Goal: Information Seeking & Learning: Learn about a topic

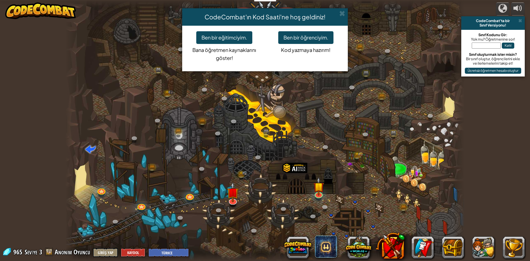
select select "tr"
click at [339, 9] on div "CodeCombat'ın Kod Saati'ne hoş geldiniz!" at bounding box center [265, 16] width 166 height 17
click at [341, 10] on div "CodeCombat'ın Kod Saati'ne hoş geldiniz!" at bounding box center [265, 16] width 166 height 17
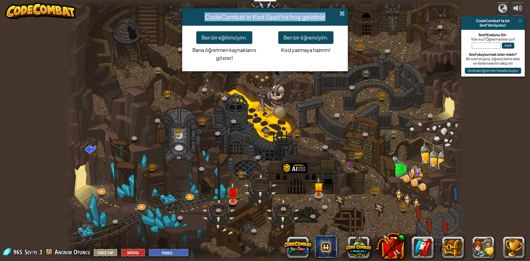
click at [345, 10] on div "CodeCombat'ın Kod Saati'ne hoş geldiniz!" at bounding box center [265, 16] width 166 height 17
click at [340, 10] on span at bounding box center [343, 13] width 6 height 6
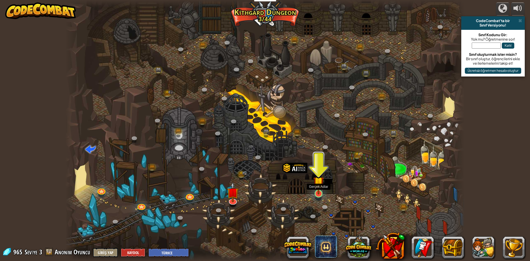
click at [319, 186] on img at bounding box center [319, 182] width 11 height 25
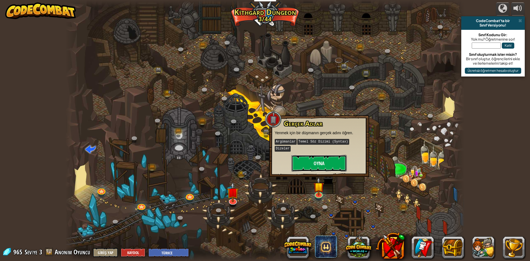
click at [312, 155] on button "Oyna" at bounding box center [319, 163] width 55 height 17
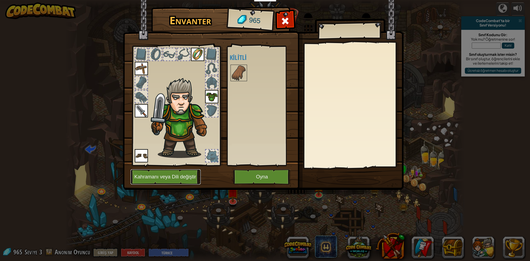
click at [155, 178] on button "Kahramanı veya Dili değiştir" at bounding box center [166, 176] width 70 height 15
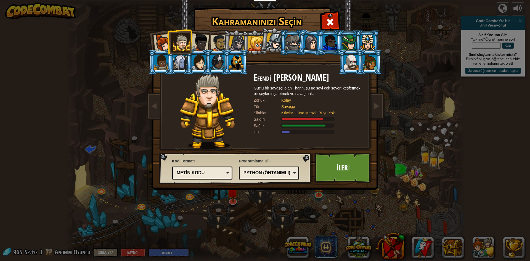
click at [254, 45] on div at bounding box center [255, 43] width 15 height 15
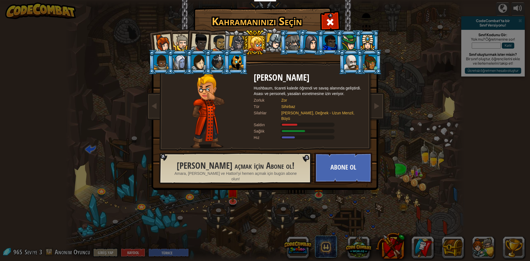
click at [350, 61] on div at bounding box center [352, 62] width 14 height 15
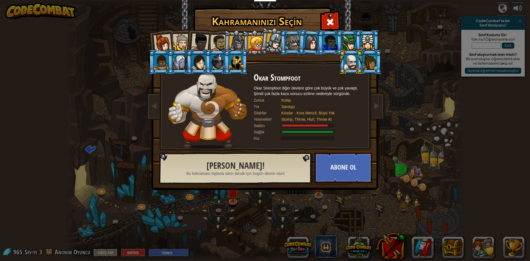
click at [375, 65] on div at bounding box center [370, 62] width 14 height 15
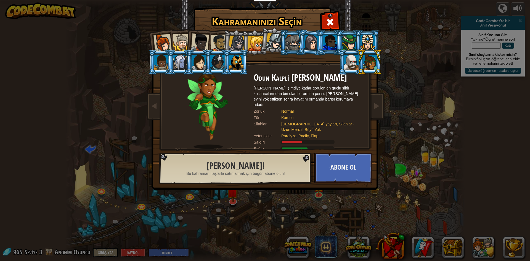
click at [163, 60] on div at bounding box center [161, 62] width 14 height 15
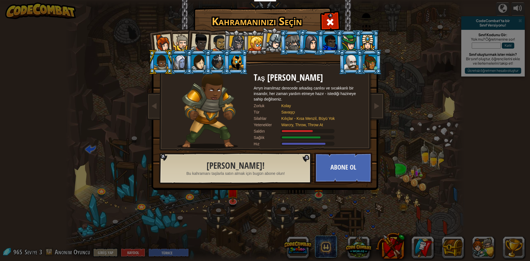
click at [176, 62] on div at bounding box center [180, 62] width 14 height 15
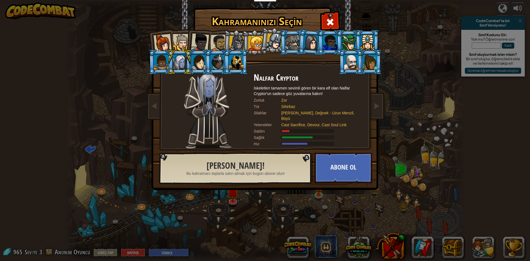
click at [199, 58] on div at bounding box center [199, 62] width 14 height 15
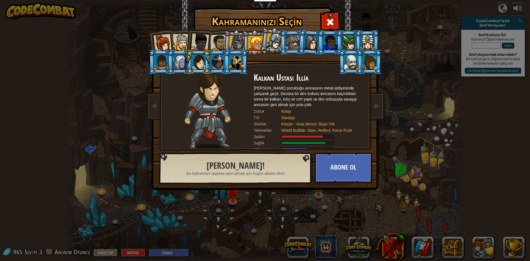
click at [211, 54] on li at bounding box center [198, 61] width 25 height 25
click at [222, 61] on div at bounding box center [218, 62] width 14 height 15
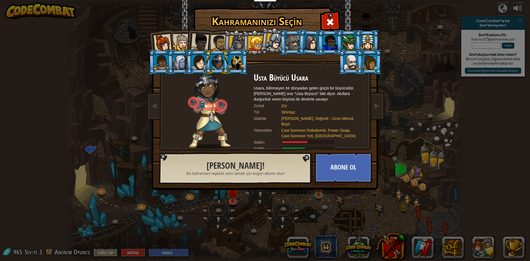
click at [240, 58] on div at bounding box center [236, 62] width 14 height 15
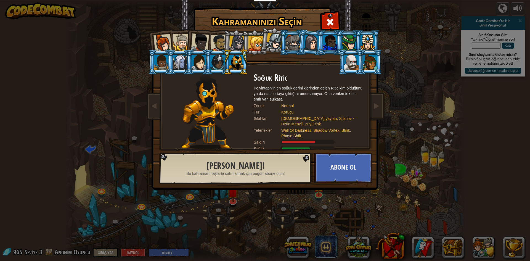
click at [164, 35] on div at bounding box center [163, 43] width 18 height 18
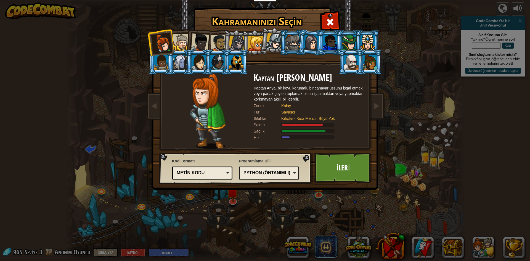
click at [253, 40] on div at bounding box center [255, 43] width 15 height 15
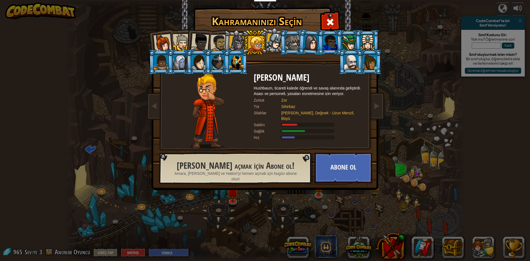
click at [363, 40] on div at bounding box center [368, 42] width 14 height 15
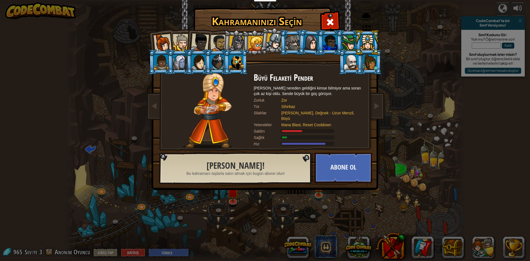
click at [311, 38] on div at bounding box center [311, 43] width 15 height 16
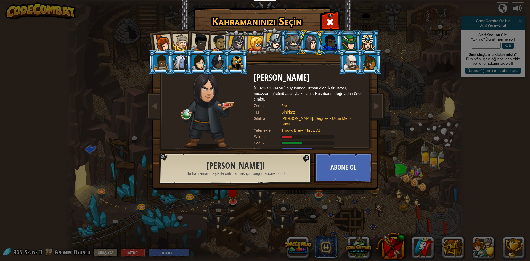
click at [194, 38] on div at bounding box center [200, 42] width 18 height 18
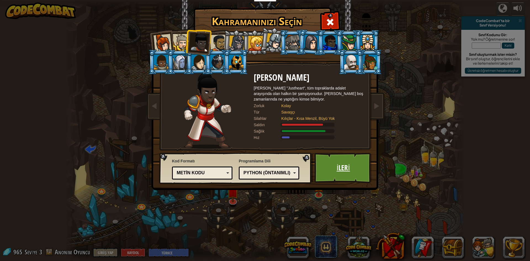
click at [338, 179] on link "İleri" at bounding box center [344, 168] width 58 height 30
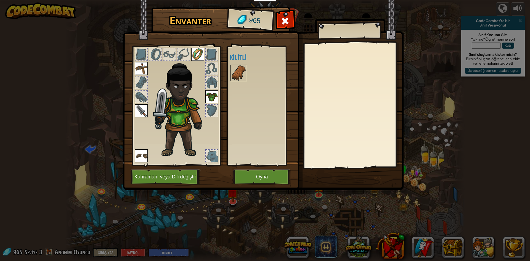
click at [237, 73] on img at bounding box center [238, 72] width 15 height 15
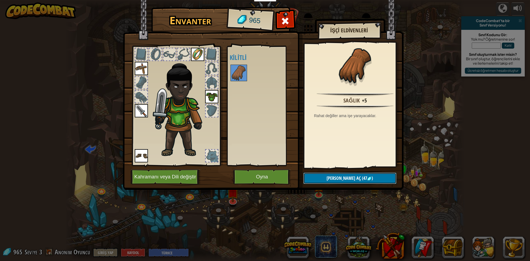
click at [344, 173] on button "Kilidi aç (47 )" at bounding box center [350, 178] width 93 height 11
click at [338, 178] on button "Devam et" at bounding box center [350, 178] width 93 height 11
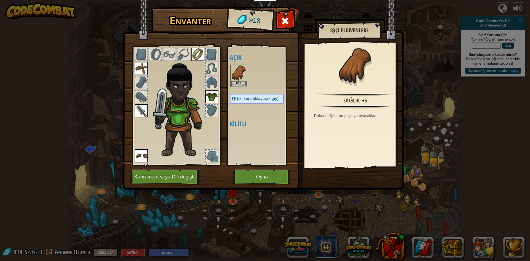
click at [234, 69] on img at bounding box center [238, 72] width 15 height 15
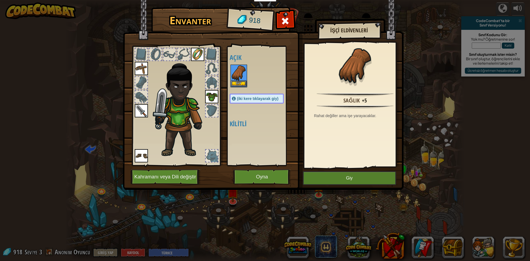
click at [234, 69] on img at bounding box center [238, 72] width 15 height 15
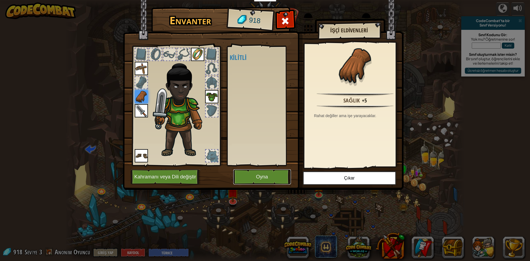
click at [265, 173] on button "Oyna" at bounding box center [262, 176] width 58 height 15
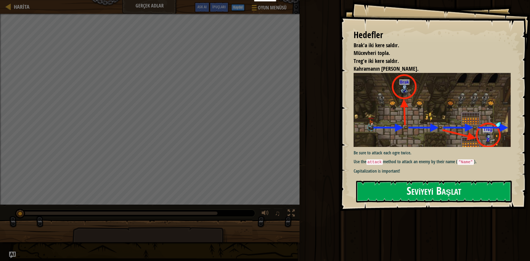
click at [386, 191] on button "Seviyeyi Başlat" at bounding box center [434, 192] width 156 height 22
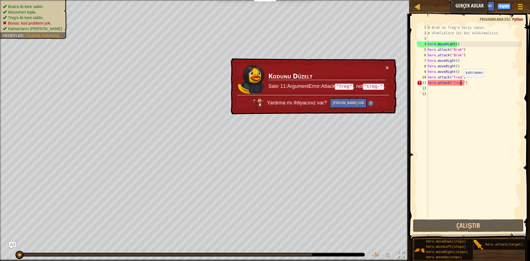
click at [462, 82] on div "# Brak ve Treg'e karşı savun. # Ufaklıklara iki kez saldırmalısın. hero . moveR…" at bounding box center [474, 127] width 95 height 204
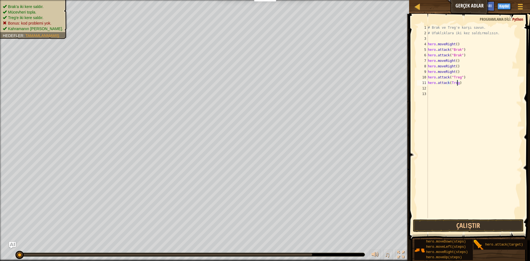
scroll to position [2, 2]
click at [449, 82] on div "# Brak ve Treg'e karşı savun. # Ufaklıklara iki kez saldırmalısın. hero . moveR…" at bounding box center [474, 127] width 95 height 204
click at [451, 83] on div "# Brak ve Treg'e karşı savun. # Ufaklıklara iki kez saldırmalısın. hero . moveR…" at bounding box center [474, 127] width 95 height 204
click at [460, 83] on div "# Brak ve Treg'e karşı savun. # Ufaklıklara iki kez saldırmalısın. hero . moveR…" at bounding box center [474, 127] width 95 height 204
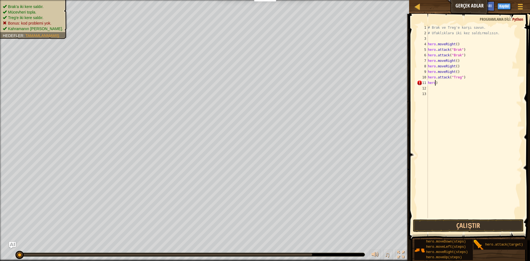
type textarea ")"
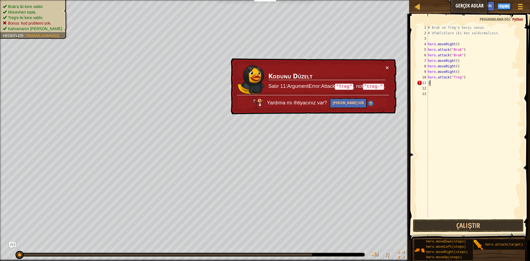
click at [430, 83] on div "# Brak ve Treg'e karşı savun. # Ufaklıklara iki kez saldırmalısın. hero . moveR…" at bounding box center [474, 127] width 95 height 204
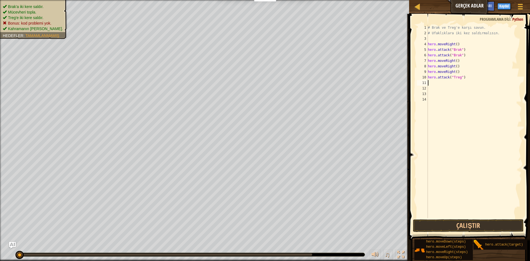
click at [430, 84] on div "# Brak ve Treg'e karşı savun. # Ufaklıklara iki kez saldırmalısın. hero . moveR…" at bounding box center [474, 127] width 95 height 204
type textarea "h"
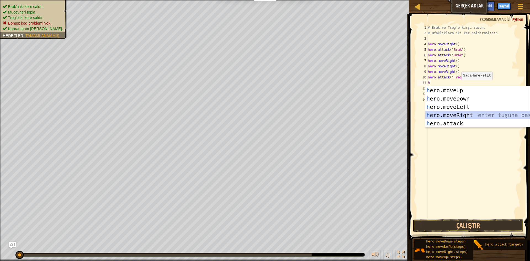
click at [452, 119] on div "h ero.moveUp enter tuşuna bas h ero.moveDown enter tuşuna bas h ero.moveLeft en…" at bounding box center [478, 115] width 104 height 58
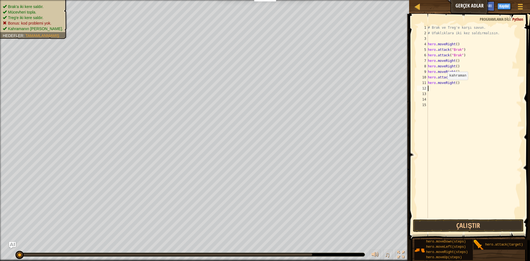
type textarea "hero.moveRight()"
drag, startPoint x: 445, startPoint y: 85, endPoint x: 446, endPoint y: 98, distance: 12.8
drag, startPoint x: 446, startPoint y: 98, endPoint x: 437, endPoint y: 87, distance: 14.7
drag, startPoint x: 437, startPoint y: 87, endPoint x: 427, endPoint y: 85, distance: 9.7
click at [427, 85] on div "11" at bounding box center [422, 83] width 11 height 6
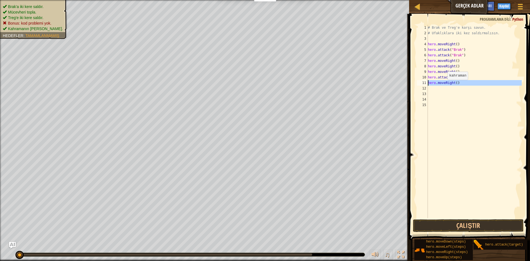
type textarea "hero.moveRight()"
click at [429, 86] on div "# Brak ve Treg'e karşı savun. # Ufaklıklara iki kez saldırmalısın. hero . moveR…" at bounding box center [474, 127] width 95 height 204
click at [433, 85] on div "# Brak ve Treg'e karşı savun. # Ufaklıklara iki kez saldırmalısın. hero . moveR…" at bounding box center [474, 127] width 95 height 204
type textarea "hero.moveRight()"
drag, startPoint x: 430, startPoint y: 87, endPoint x: 427, endPoint y: 88, distance: 4.0
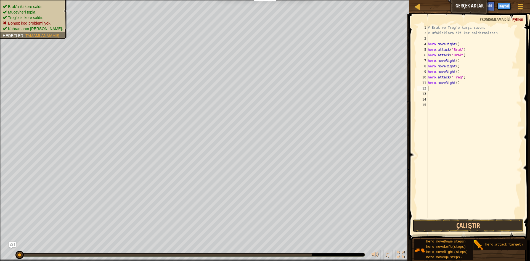
click at [429, 87] on div "# Brak ve Treg'e karşı savun. # Ufaklıklara iki kez saldırmalısın. hero . moveR…" at bounding box center [474, 127] width 95 height 204
click at [424, 88] on div "12" at bounding box center [422, 89] width 11 height 6
click at [432, 88] on div "# Brak ve Treg'e karşı savun. # Ufaklıklara iki kez saldırmalısın. hero . moveR…" at bounding box center [474, 127] width 95 height 204
click at [424, 86] on div "12" at bounding box center [422, 89] width 11 height 6
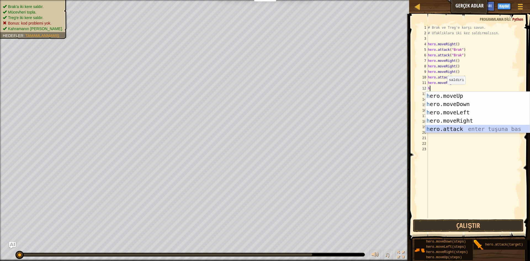
click at [440, 128] on div "h ero.moveUp enter tuşuna bas h ero.moveDown enter tuşuna bas h ero.moveLeft en…" at bounding box center [478, 121] width 104 height 58
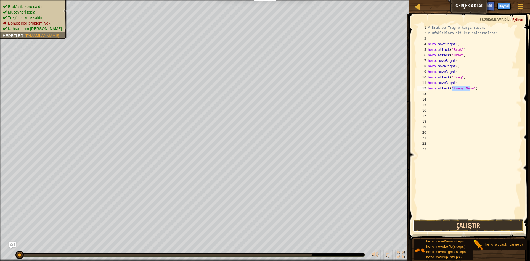
click at [467, 225] on button "Çalıştır" at bounding box center [468, 225] width 111 height 13
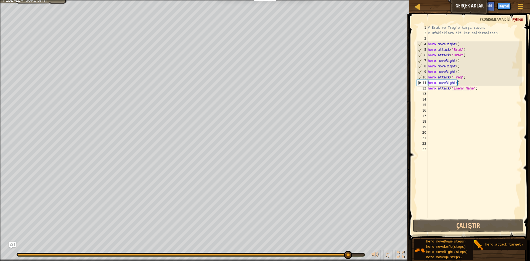
type textarea "hero.attack("Enemy Nameh")"
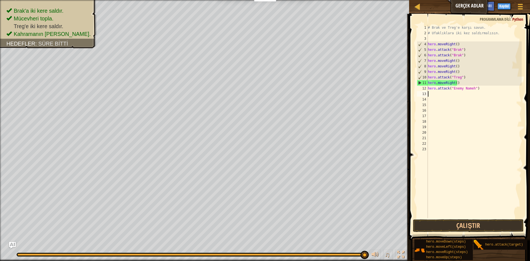
click at [431, 96] on div "# Brak ve Treg'e karşı savun. # Ufaklıklara iki kez saldırmalısın. hero . moveR…" at bounding box center [474, 127] width 95 height 204
click at [429, 93] on div "# Brak ve Treg'e karşı savun. # Ufaklıklara iki kez saldırmalısın. hero . moveR…" at bounding box center [474, 127] width 95 height 204
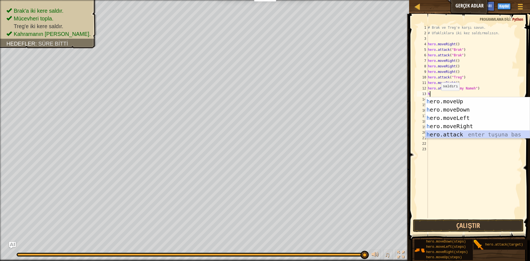
click at [436, 133] on div "h ero.moveUp enter tuşuna bas h ero.moveDown enter tuşuna bas h ero.moveLeft en…" at bounding box center [478, 126] width 104 height 58
type textarea "hero.attack("Enemy Name")"
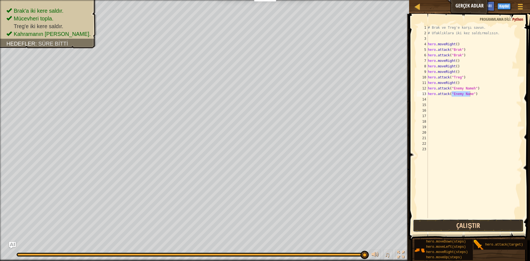
click at [451, 226] on button "Çalıştır" at bounding box center [468, 225] width 111 height 13
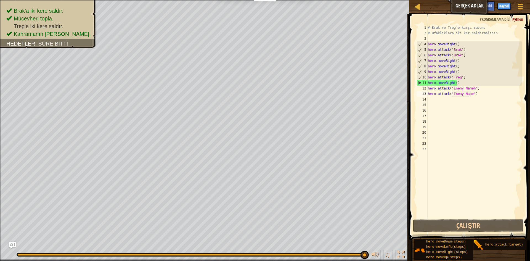
click at [427, 98] on div "14" at bounding box center [422, 100] width 11 height 6
type textarea "h"
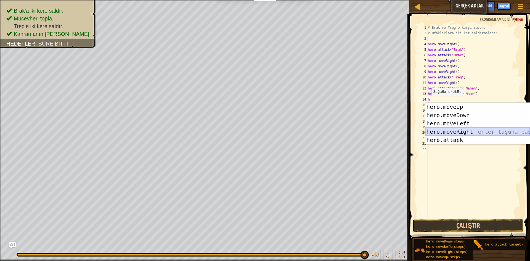
click at [450, 130] on div "h ero.moveUp enter tuşuna bas h ero.moveDown enter tuşuna bas h ero.moveLeft en…" at bounding box center [478, 132] width 104 height 58
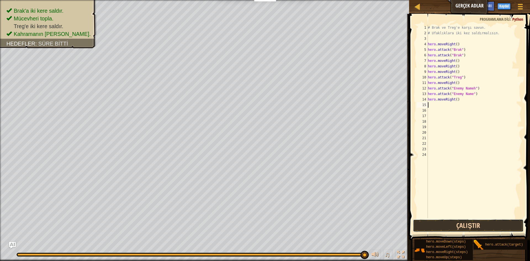
click at [446, 228] on button "Çalıştır" at bounding box center [468, 225] width 111 height 13
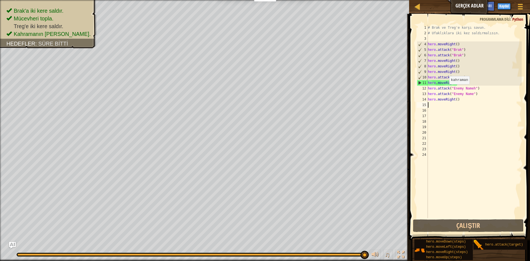
type textarea ","
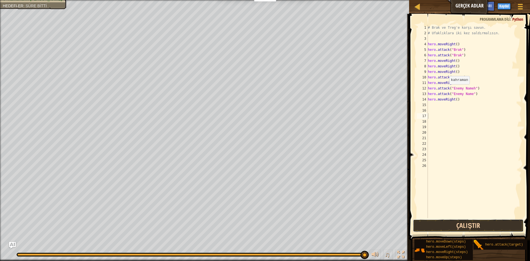
click at [430, 225] on button "Çalıştır" at bounding box center [468, 225] width 111 height 13
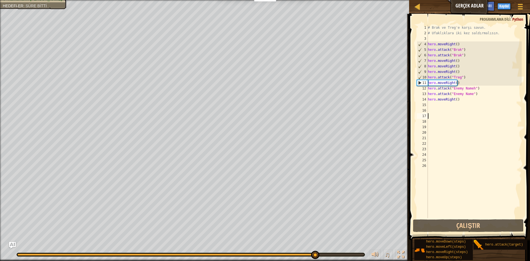
click at [425, 105] on div "15" at bounding box center [422, 105] width 11 height 6
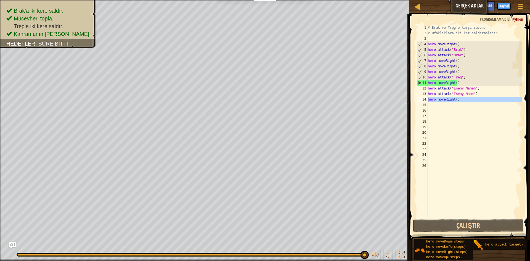
click at [424, 102] on div "14" at bounding box center [422, 100] width 11 height 6
type textarea "hero.moveRight()"
click at [424, 105] on div "15" at bounding box center [422, 105] width 11 height 6
type textarea "h"
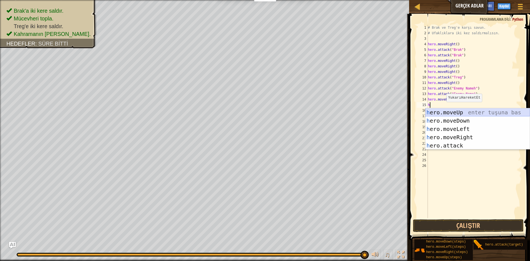
click at [443, 111] on div "h ero.moveUp enter tuşuna bas h ero.moveDown enter tuşuna bas h ero.moveLeft en…" at bounding box center [478, 137] width 104 height 58
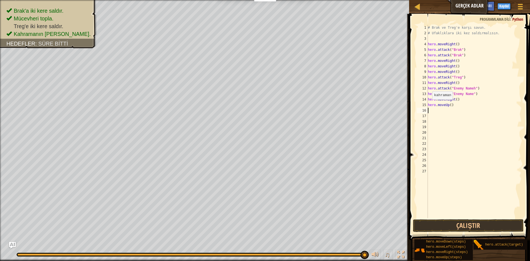
type textarea "h"
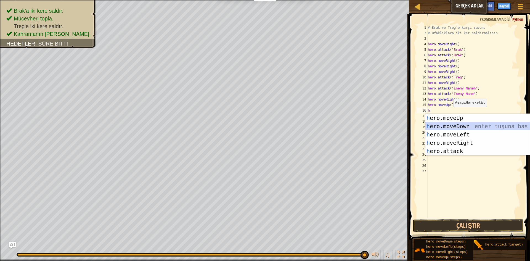
click at [463, 123] on div "h ero.moveUp enter tuşuna bas h ero.moveDown enter tuşuna bas h ero.moveLeft en…" at bounding box center [478, 143] width 104 height 58
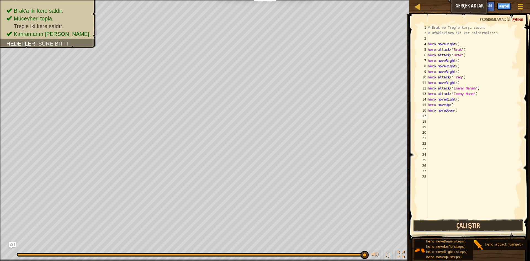
click at [486, 220] on button "Çalıştır" at bounding box center [468, 225] width 111 height 13
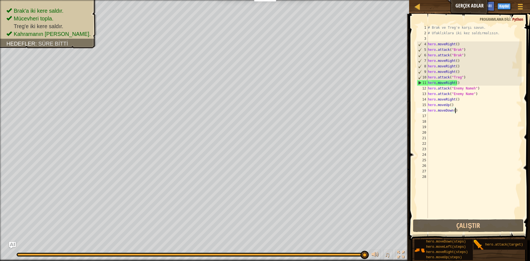
click at [463, 111] on div "# Brak ve Treg'e karşı savun. # Ufaklıklara iki kez saldırmalısın. hero . moveR…" at bounding box center [474, 127] width 95 height 204
type textarea "h"
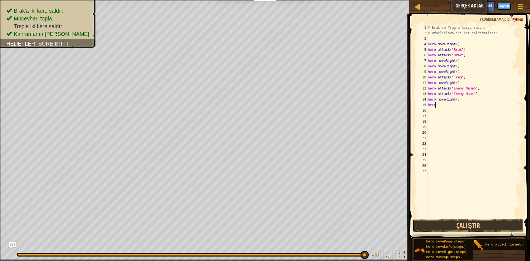
type textarea "h"
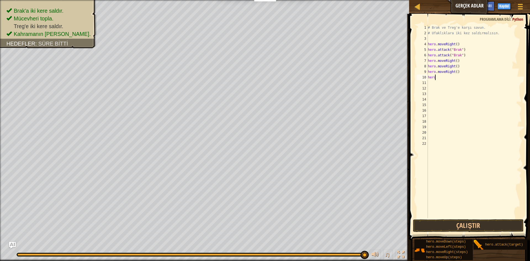
type textarea "h"
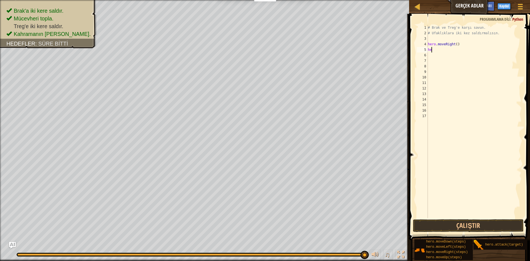
type textarea "h"
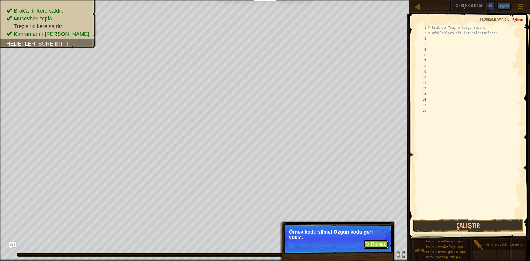
click at [375, 241] on button "↻ Reload" at bounding box center [376, 244] width 25 height 8
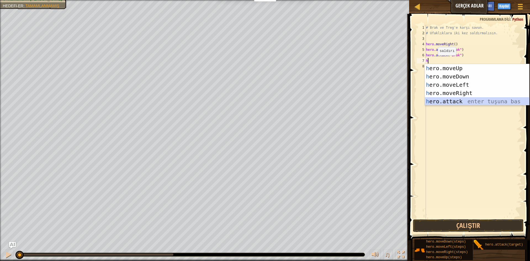
click at [463, 100] on div "h ero.moveUp enter tuşuna bas h ero.moveDown enter tuşuna bas h ero.moveLeft en…" at bounding box center [477, 93] width 104 height 58
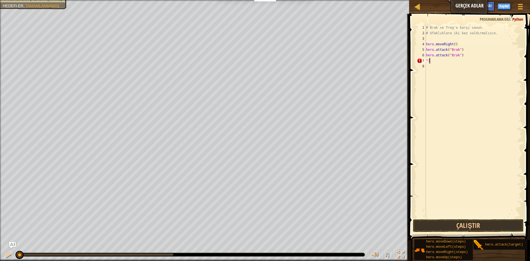
click at [435, 60] on div "# Brak ve Treg'e karşı savun. # Ufaklıklara iki kez saldırmalısın. hero . moveR…" at bounding box center [473, 127] width 97 height 204
type textarea """
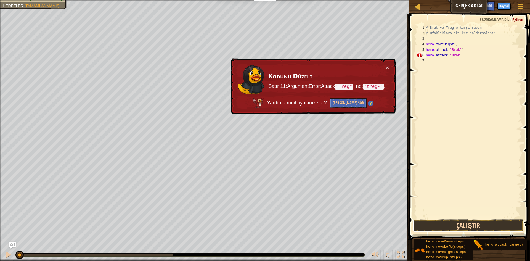
click at [481, 227] on button "Çalıştır" at bounding box center [468, 225] width 111 height 13
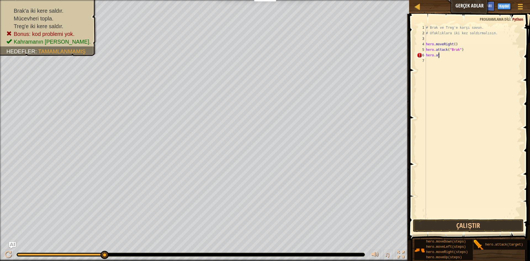
type textarea "h"
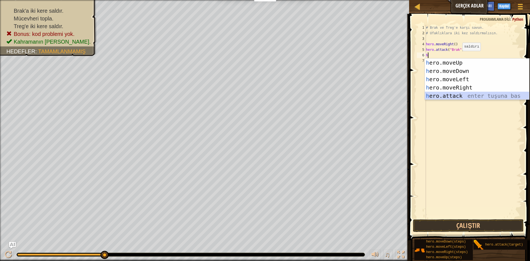
click at [455, 94] on div "h ero.moveUp enter tuşuna bas h ero.moveDown enter tuşuna bas h ero.moveLeft en…" at bounding box center [477, 88] width 104 height 58
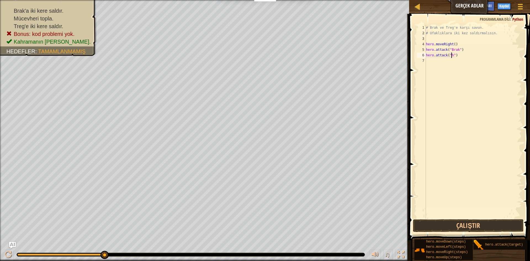
scroll to position [2, 2]
click at [457, 57] on div "# Brak ve Treg'e karşı savun. # Ufaklıklara iki kez saldırmalısın. hero . moveR…" at bounding box center [473, 127] width 97 height 204
type textarea "h"
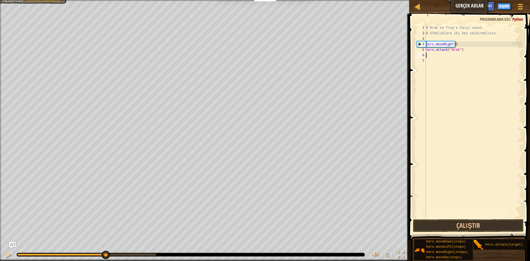
type textarea "h"
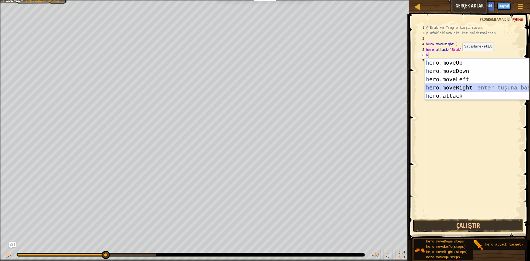
click at [459, 85] on div "h ero.moveUp enter tuşuna bas h ero.moveDown enter tuşuna bas h ero.moveLeft en…" at bounding box center [477, 88] width 104 height 58
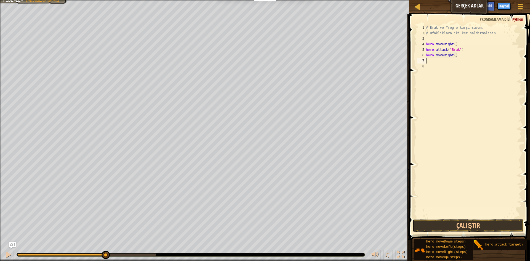
click at [431, 59] on div "# Brak ve Treg'e karşı savun. # Ufaklıklara iki kez saldırmalısın. hero . moveR…" at bounding box center [473, 127] width 97 height 204
type textarea "h"
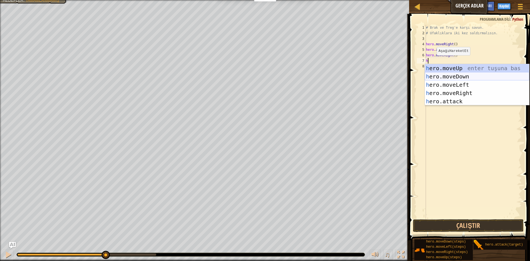
click at [450, 72] on div "h ero.moveUp enter tuşuna bas h ero.moveDown enter tuşuna bas h ero.moveLeft en…" at bounding box center [477, 93] width 104 height 58
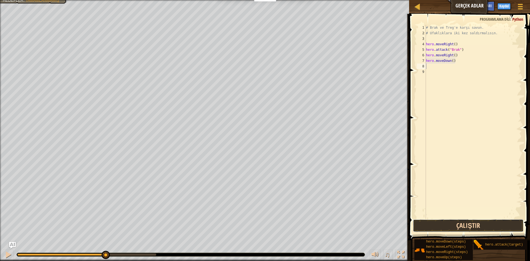
click at [473, 224] on button "Çalıştır" at bounding box center [468, 225] width 111 height 13
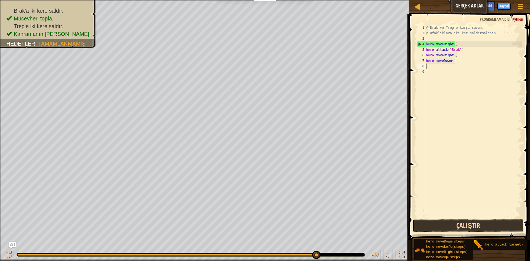
type textarea "h"
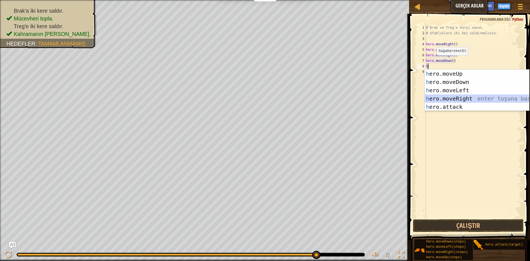
click at [449, 95] on div "h ero.moveUp enter tuşuna bas h ero.moveDown enter tuşuna bas h ero.moveLeft en…" at bounding box center [477, 99] width 104 height 58
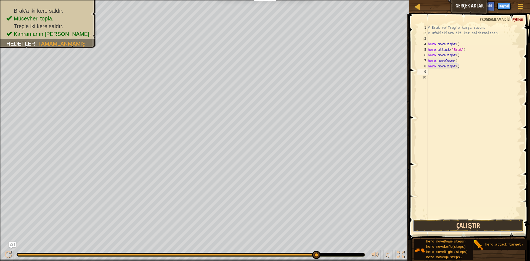
click at [485, 228] on button "Çalıştır" at bounding box center [468, 225] width 111 height 13
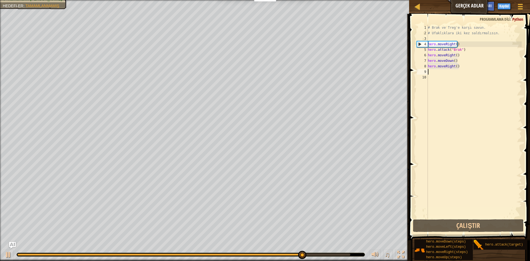
click at [430, 71] on div "# Brak ve Treg'e karşı savun. # Ufaklıklara iki kez saldırmalısın. hero . moveR…" at bounding box center [474, 127] width 95 height 204
type textarea "h"
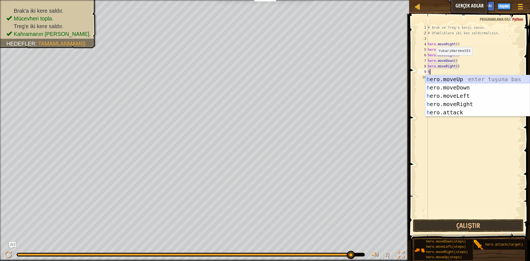
click at [443, 77] on div "h ero.moveUp enter tuşuna bas h ero.moveDown enter tuşuna bas h ero.moveLeft en…" at bounding box center [478, 104] width 104 height 58
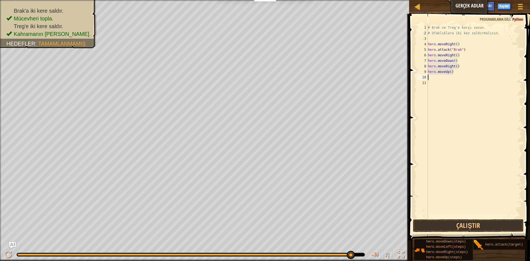
click at [430, 77] on div "# Brak ve Treg'e karşı savun. # Ufaklıklara iki kez saldırmalısın. hero . moveR…" at bounding box center [474, 127] width 95 height 204
type textarea "h"
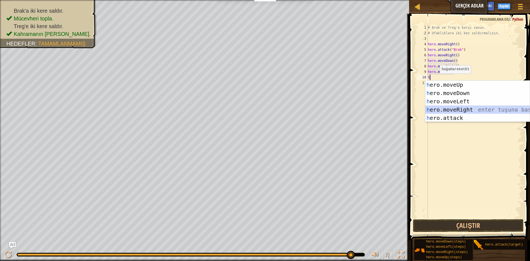
click at [452, 110] on div "h ero.moveUp enter tuşuna bas h ero.moveDown enter tuşuna bas h ero.moveLeft en…" at bounding box center [478, 110] width 104 height 58
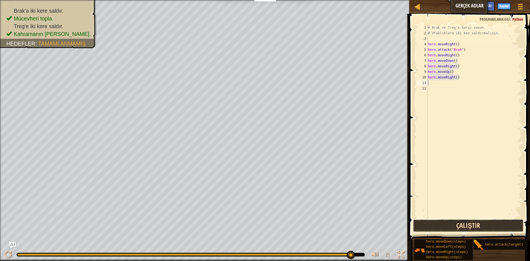
click at [466, 227] on button "Çalıştır" at bounding box center [468, 225] width 111 height 13
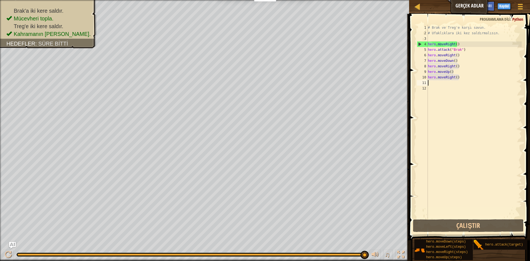
drag, startPoint x: 430, startPoint y: 83, endPoint x: 435, endPoint y: 84, distance: 4.8
click at [432, 84] on div "# Brak ve Treg'e karşı savun. # Ufaklıklara iki kez saldırmalısın. hero . moveR…" at bounding box center [474, 127] width 95 height 204
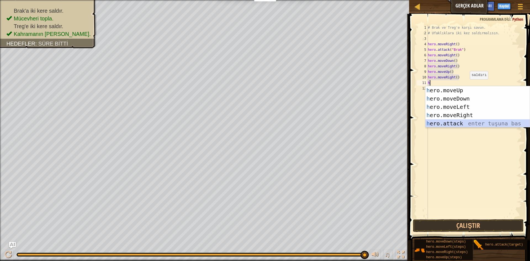
click at [448, 123] on div "h ero.moveUp enter tuşuna bas h ero.moveDown enter tuşuna bas h ero.moveLeft en…" at bounding box center [478, 115] width 104 height 58
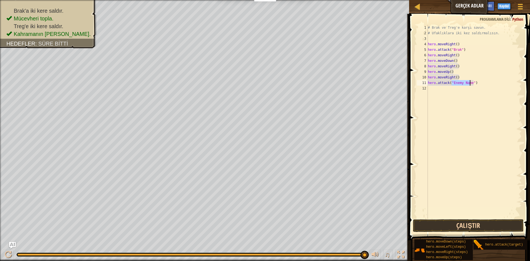
type textarea "hero.attack("Enemy Name")"
click at [482, 225] on button "Çalıştır" at bounding box center [468, 225] width 111 height 13
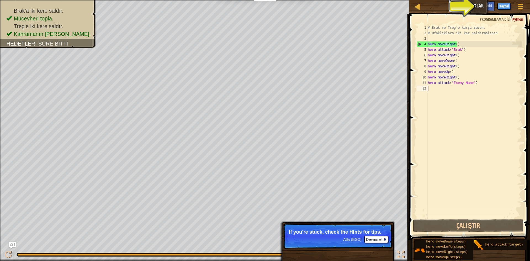
click at [434, 89] on div "# Brak ve Treg'e karşı savun. # Ufaklıklara iki kez saldırmalısın. hero . moveR…" at bounding box center [474, 127] width 95 height 204
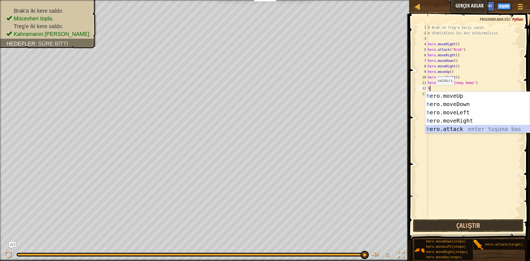
click at [437, 129] on div "h ero.moveUp enter tuşuna bas h ero.moveDown enter tuşuna bas h ero.moveLeft en…" at bounding box center [478, 121] width 104 height 58
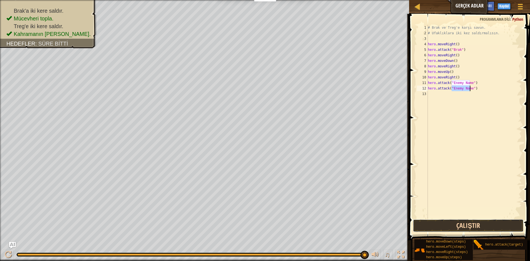
click at [469, 222] on button "Çalıştır" at bounding box center [468, 225] width 111 height 13
click at [470, 82] on div "# Brak ve Treg'e karşı savun. # Ufaklıklara iki kez saldırmalısın. hero . moveR…" at bounding box center [474, 127] width 95 height 204
type textarea ",")"
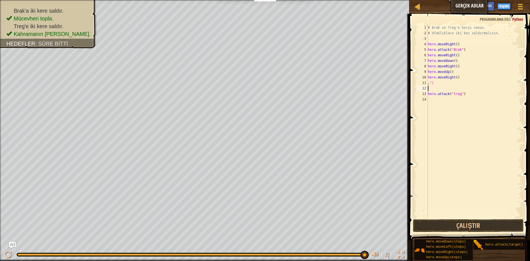
scroll to position [2, 0]
type textarea ","
click at [429, 82] on div "# Brak ve Treg'e karşı savun. # Ufaklıklara iki kez saldırmalısın. hero . moveR…" at bounding box center [474, 127] width 95 height 204
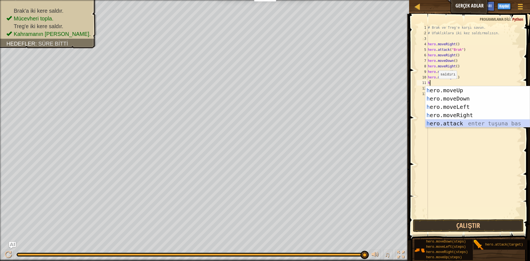
click at [432, 125] on div "h ero.moveUp enter tuşuna bas h ero.moveDown enter tuşuna bas h ero.moveLeft en…" at bounding box center [478, 115] width 104 height 58
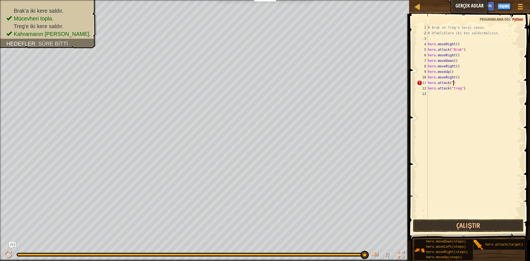
click at [457, 82] on div "# Brak ve Treg'e karşı savun. # Ufaklıklara iki kez saldırmalısın. hero . moveR…" at bounding box center [474, 127] width 95 height 204
type textarea "h"
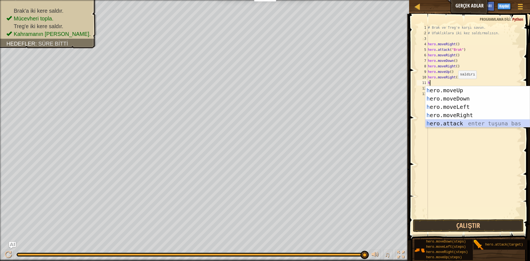
click at [459, 124] on div "h ero.moveUp enter tuşuna bas h ero.moveDown enter tuşuna bas h ero.moveLeft en…" at bounding box center [478, 115] width 104 height 58
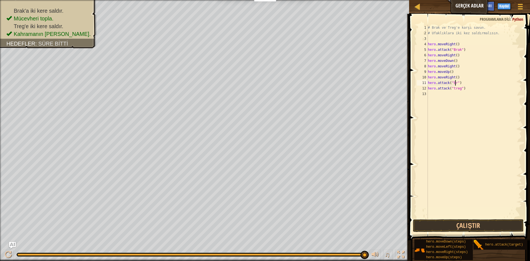
scroll to position [2, 2]
drag, startPoint x: 472, startPoint y: 226, endPoint x: 477, endPoint y: 227, distance: 4.7
click at [475, 226] on button "Çalıştır" at bounding box center [468, 225] width 111 height 13
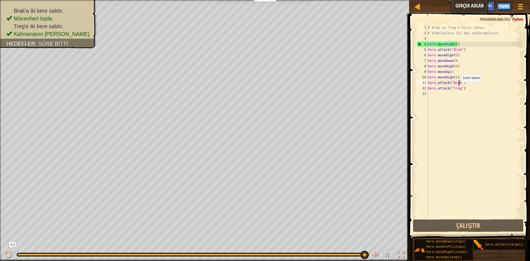
click at [459, 88] on div "# Brak ve Treg'e karşı savun. # Ufaklıklara iki kez saldırmalısın. hero . moveR…" at bounding box center [474, 127] width 95 height 204
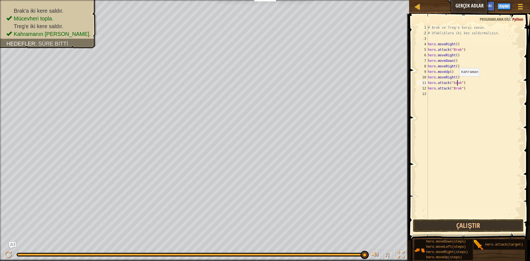
click at [457, 82] on div "# Brak ve Treg'e karşı savun. # Ufaklıklara iki kez saldırmalısın. hero . moveR…" at bounding box center [474, 127] width 95 height 204
type textarea "hero.attack("Brak")"
click at [431, 93] on div "# Brak ve Treg'e karşı savun. # Ufaklıklara iki kez saldırmalısın. hero . moveR…" at bounding box center [474, 127] width 95 height 204
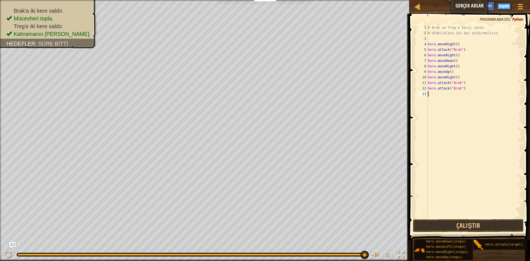
scroll to position [2, 0]
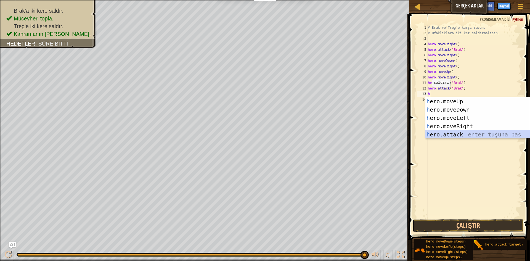
click at [435, 133] on div "h ero.moveUp enter tuşuna bas h ero.moveDown enter tuşuna bas h ero.moveLeft en…" at bounding box center [478, 126] width 104 height 58
type textarea "hero.attack("Enemy Name")"
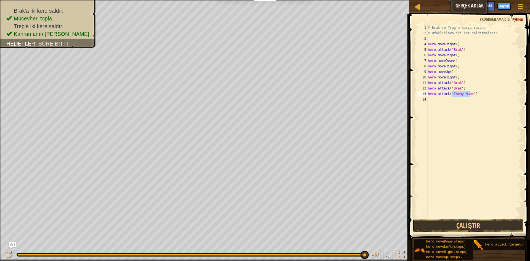
click at [439, 102] on div "# Brak ve Treg'e karşı savun. # Ufaklıklara iki kez saldırmalısın. hero . moveR…" at bounding box center [474, 127] width 95 height 204
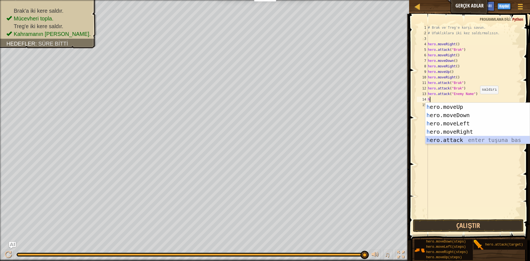
click at [456, 139] on div "h ero.moveUp enter tuşuna bas h ero.moveDown enter tuşuna bas h ero.moveLeft en…" at bounding box center [478, 132] width 104 height 58
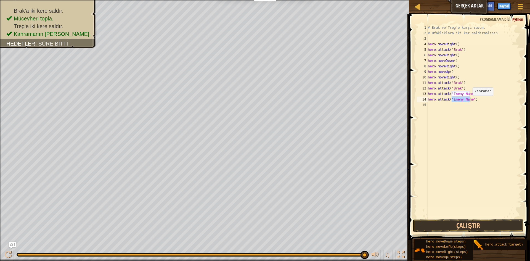
click at [470, 101] on div "# Brak ve Treg'e karşı savun. # Ufaklıklara iki kez saldırmalısın. hero . moveR…" at bounding box center [474, 121] width 95 height 193
click at [458, 97] on div "# Brak ve Treg'e karşı savun. # Ufaklıklara iki kez saldırmalısın. hero . moveR…" at bounding box center [474, 127] width 95 height 204
type textarea ")"
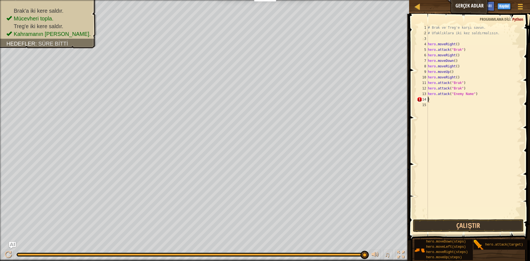
click at [440, 102] on div "# Brak ve Treg'e karşı savun. # Ufaklıklara iki kez saldırmalısın. hero . moveR…" at bounding box center [474, 127] width 95 height 204
click at [432, 99] on div "# Brak ve Treg'e karşı savun. # Ufaklıklara iki kez saldırmalısın. hero . moveR…" at bounding box center [474, 127] width 95 height 204
type textarea ")"
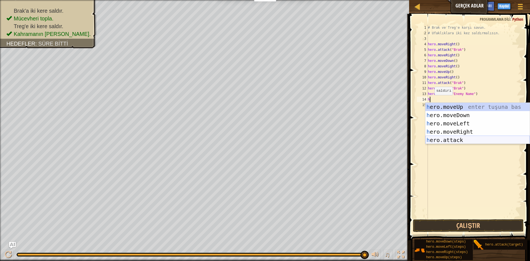
click at [440, 139] on div "h ero.moveUp enter tuşuna bas h ero.moveDown enter tuşuna bas h ero.moveLeft en…" at bounding box center [478, 132] width 104 height 58
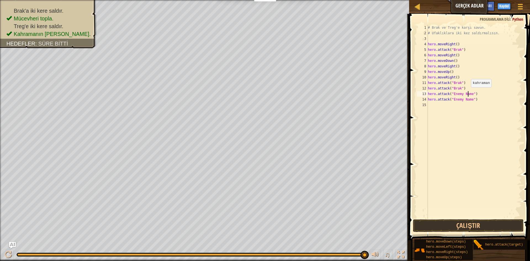
click at [469, 93] on div "# Brak ve Treg'e karşı savun. # Ufaklıklara iki kez saldırmalısın. hero . moveR…" at bounding box center [474, 127] width 95 height 204
click at [462, 94] on div "# Brak ve Treg'e karşı savun. # Ufaklıklara iki kez saldırmalısın. hero . moveR…" at bounding box center [474, 127] width 95 height 204
click at [469, 97] on div "# Brak ve Treg'e karşı savun. # Ufaklıklara iki kez saldırmalısın. hero . moveR…" at bounding box center [474, 127] width 95 height 204
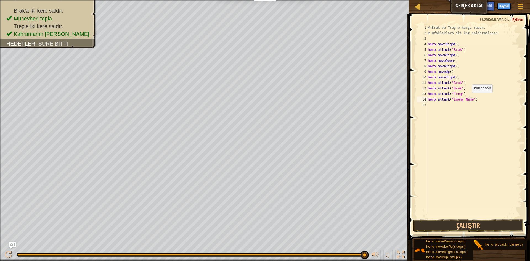
click at [470, 98] on div "# Brak ve Treg'e karşı savun. # Ufaklıklara iki kez saldırmalısın. hero . moveR…" at bounding box center [474, 127] width 95 height 204
click at [462, 224] on button "Çalıştır" at bounding box center [468, 225] width 111 height 13
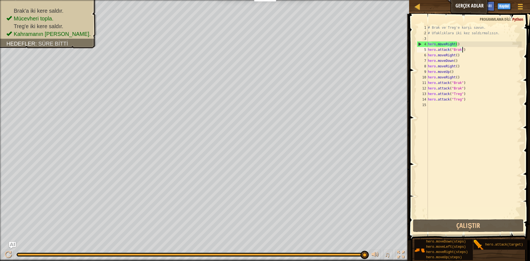
click at [464, 48] on div "# Brak ve Treg'e karşı savun. # Ufaklıklara iki kez saldırmalısın. hero . moveR…" at bounding box center [474, 127] width 95 height 204
type textarea "hero.attack("Brak")"
click at [462, 49] on div "# Brak ve Treg'e karşı savun. # Ufaklıklara iki kez saldırmalısın. hero . moveR…" at bounding box center [474, 127] width 95 height 204
click at [429, 106] on div "# Brak ve Treg'e karşı savun. # Ufaklıklara iki kez saldırmalısın. hero . moveR…" at bounding box center [474, 127] width 95 height 204
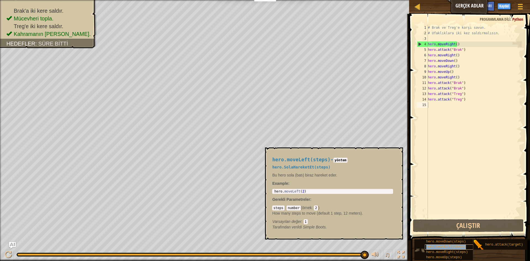
click at [443, 247] on span "hero.moveLeft(steps)" at bounding box center [447, 247] width 40 height 4
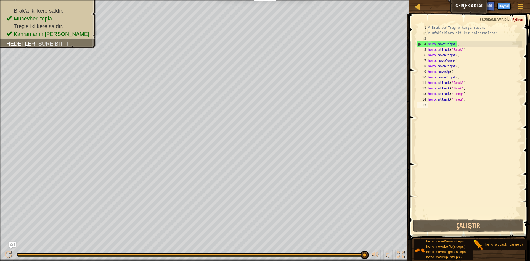
type textarea "h"
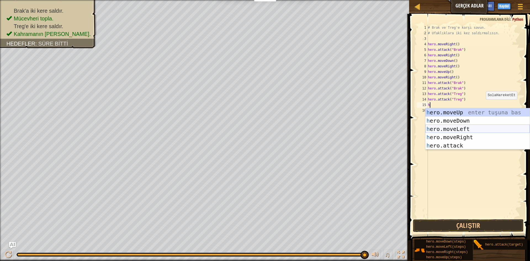
click at [476, 125] on div "h ero.moveUp enter tuşuna bas h ero.moveDown enter tuşuna bas h ero.moveLeft en…" at bounding box center [478, 137] width 104 height 58
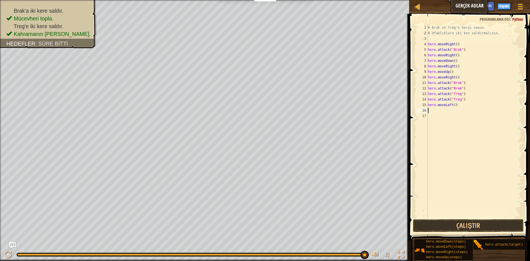
click at [462, 105] on div "# Brak ve Treg'e karşı savun. # Ufaklıklara iki kez saldırmalısın. hero . moveR…" at bounding box center [474, 127] width 95 height 204
type textarea "hero.mover"
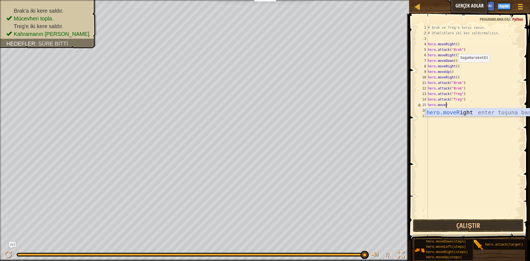
click at [469, 112] on div "hero.moveR ight enter tuşuna bas" at bounding box center [478, 120] width 104 height 25
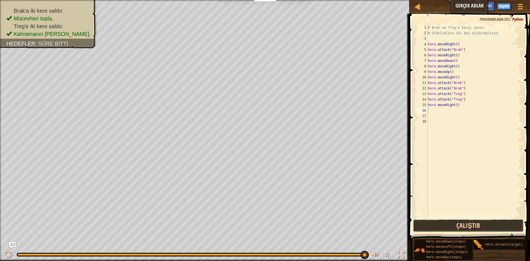
click at [450, 226] on button "Çalıştır" at bounding box center [468, 225] width 111 height 13
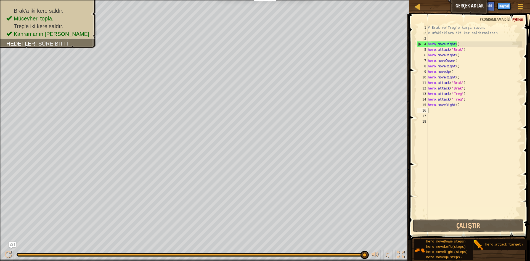
click at [460, 106] on div "# Brak ve Treg'e karşı savun. # Ufaklıklara iki kez saldırmalısın. hero . moveR…" at bounding box center [474, 127] width 95 height 204
type textarea "hero.moveRight()"
click at [431, 113] on div "# Brak ve Treg'e karşı savun. # Ufaklıklara iki kez saldırmalısın. hero . moveR…" at bounding box center [474, 127] width 95 height 204
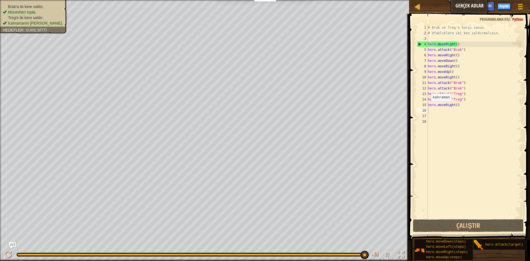
click at [38, 4] on ul "Brak'a iki kere saldır. Mücevheri topla. Treg'e iki kere saldır. Kahramanın hay…" at bounding box center [34, 15] width 62 height 22
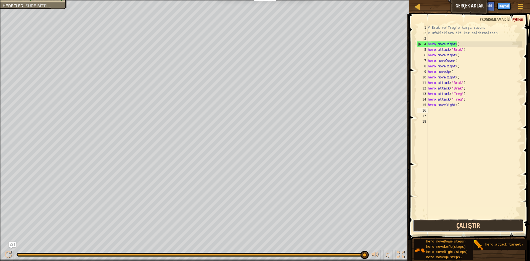
click at [490, 227] on button "Çalıştır" at bounding box center [468, 225] width 111 height 13
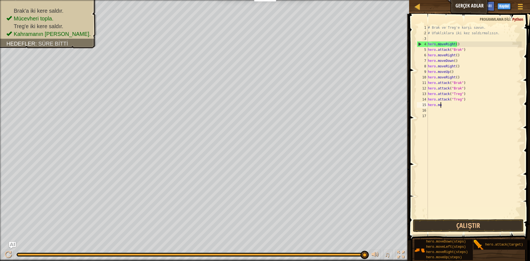
type textarea "h"
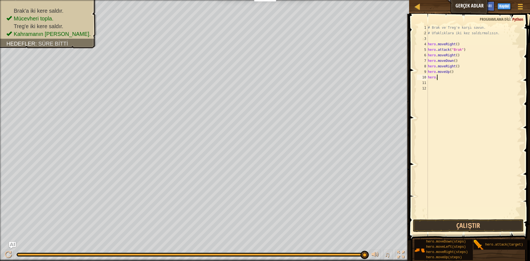
type textarea "h"
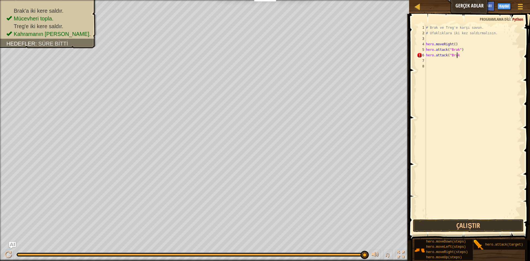
scroll to position [2, 2]
type textarea "hero.attack("Brak")"
click at [447, 226] on button "Çalıştır" at bounding box center [468, 225] width 111 height 13
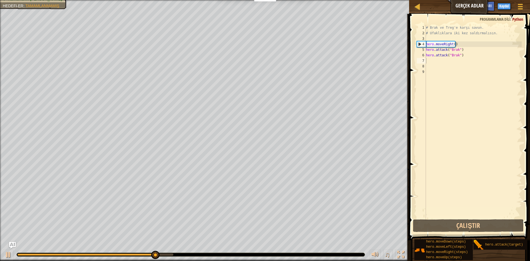
click at [480, 172] on div "# Brak ve Treg'e karşı savun. # Ufaklıklara iki kez saldırmalısın. hero . moveR…" at bounding box center [473, 127] width 97 height 204
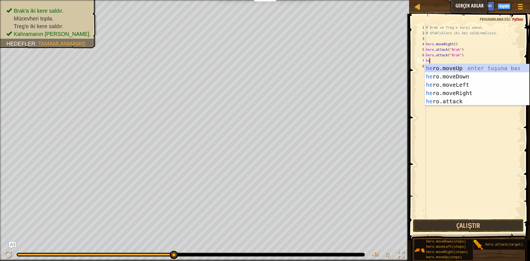
type textarea "her"
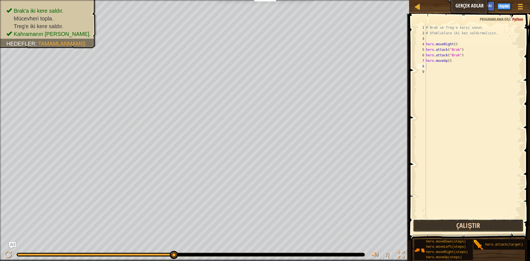
click at [515, 227] on button "Çalıştır" at bounding box center [468, 225] width 111 height 13
type textarea "hero.attack("Treg")"
click at [429, 73] on div "# Brak ve Treg'e karşı savun. # Ufaklıklara iki kez saldırmalısın. hero . moveR…" at bounding box center [473, 127] width 97 height 204
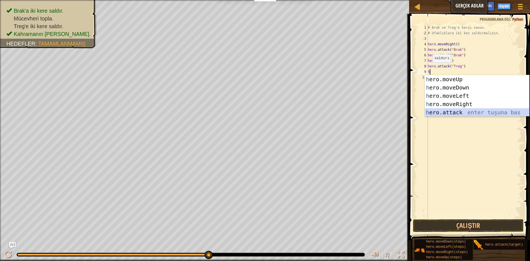
click at [438, 114] on div "h ero.moveUp enter tuşuna bas h ero.moveDown enter tuşuna bas h ero.moveLeft en…" at bounding box center [477, 104] width 104 height 58
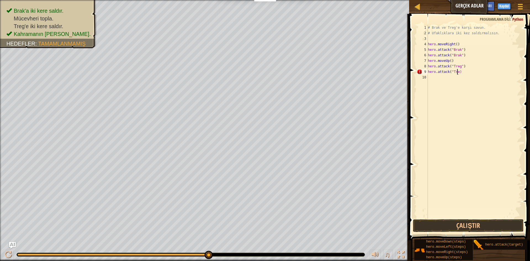
scroll to position [2, 2]
type textarea "hero.attack("Treg")"
type textarea "h"
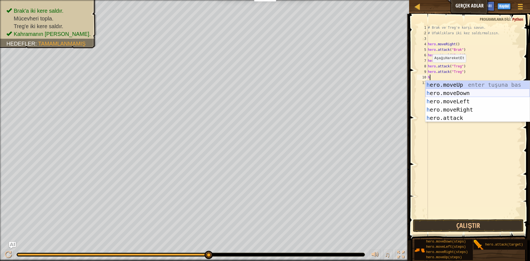
click at [474, 94] on div "h ero.moveUp enter tuşuna bas h ero.moveDown enter tuşuna bas h ero.moveLeft en…" at bounding box center [478, 110] width 104 height 58
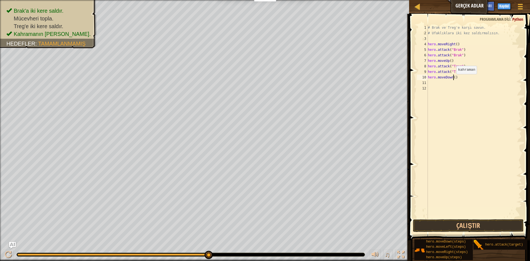
click at [456, 79] on div "# Brak ve Treg'e karşı savun. # Ufaklıklara iki kez saldırmalısın. hero . moveR…" at bounding box center [474, 127] width 95 height 204
type textarea "hero.moveDown()"
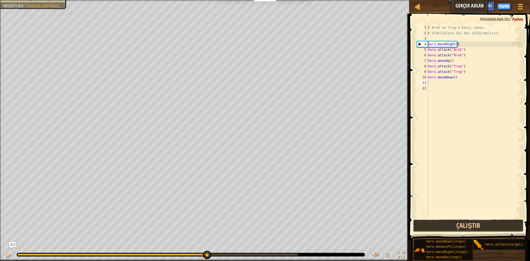
click at [484, 227] on button "Çalıştır" at bounding box center [468, 225] width 111 height 13
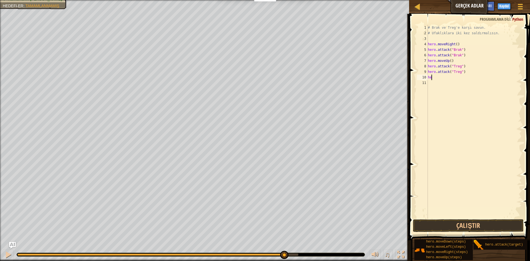
scroll to position [2, 0]
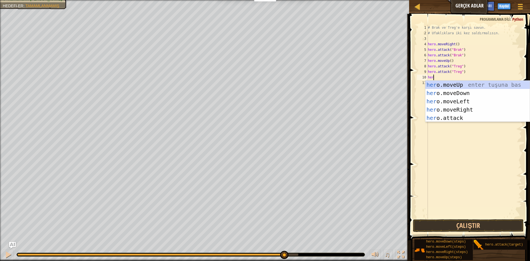
type textarea "hero"
click at [486, 111] on div "hero .moveUp enter tuşuna bas hero .moveDown enter tuşuna bas hero .moveLeft en…" at bounding box center [478, 110] width 104 height 58
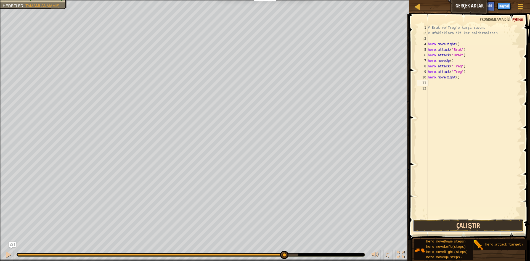
click at [444, 223] on button "Çalıştır" at bounding box center [468, 225] width 111 height 13
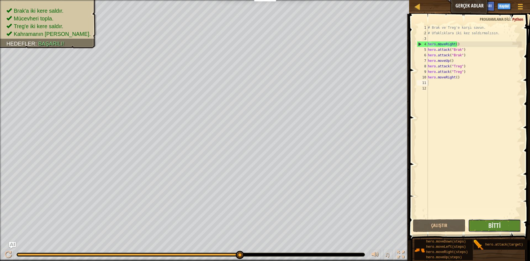
click at [510, 222] on button "Bitti" at bounding box center [495, 225] width 53 height 13
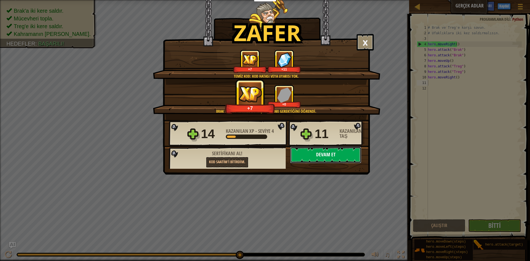
click at [306, 153] on button "Devam et" at bounding box center [325, 155] width 71 height 17
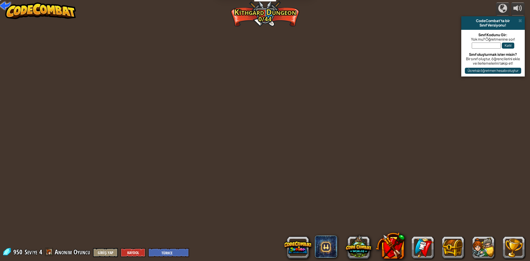
select select "tr"
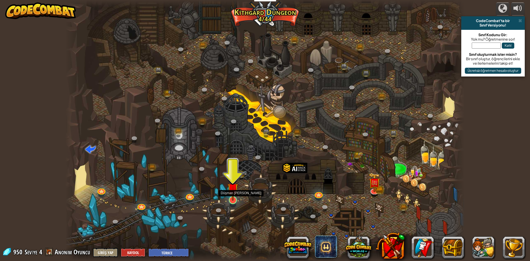
click at [232, 193] on img at bounding box center [233, 188] width 11 height 25
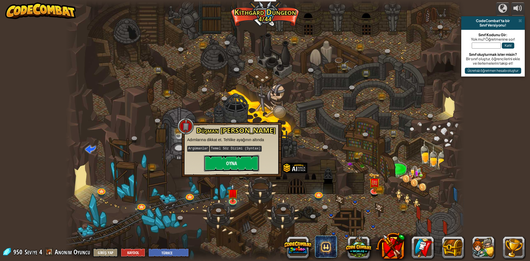
click at [226, 160] on button "Oyna" at bounding box center [231, 163] width 55 height 17
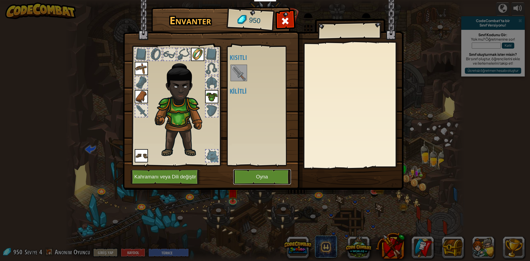
click at [250, 176] on button "Oyna" at bounding box center [262, 176] width 58 height 15
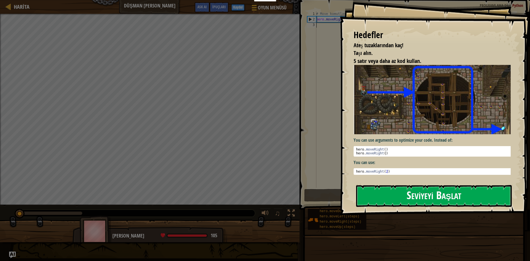
click at [400, 194] on button "Seviyeyi Başlat" at bounding box center [434, 196] width 156 height 22
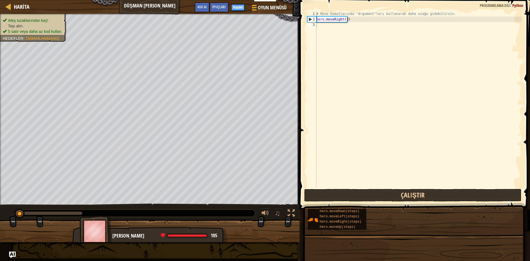
click at [398, 193] on div "Eğitimciler Ücretsiz Hesap Oluştur Okul ve İlçe Çözümleri Öğretmen Araç Seti Ön…" at bounding box center [265, 130] width 530 height 261
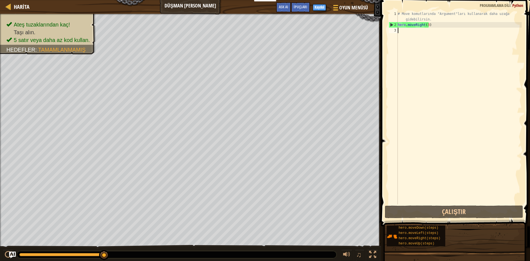
click at [401, 31] on div "# Move komutlarında "Argument"ları kullanarak daha uzağa gidebilirsin. hero . m…" at bounding box center [459, 116] width 125 height 210
type textarea "h"
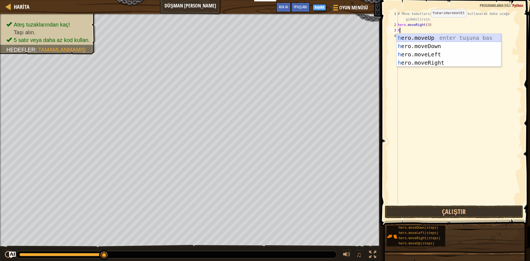
click at [415, 34] on div "h ero.moveUp enter tuşuna bas h ero.moveDown enter tuşuna bas h ero.moveLeft en…" at bounding box center [449, 59] width 104 height 50
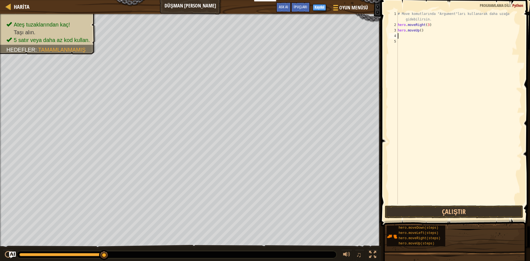
type textarea "h"
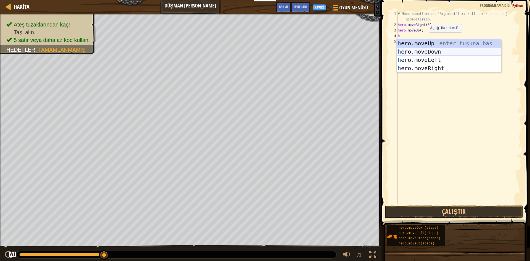
click at [428, 49] on div "h ero.moveUp enter tuşuna bas h ero.moveDown enter tuşuna bas h ero.moveLeft en…" at bounding box center [449, 64] width 104 height 50
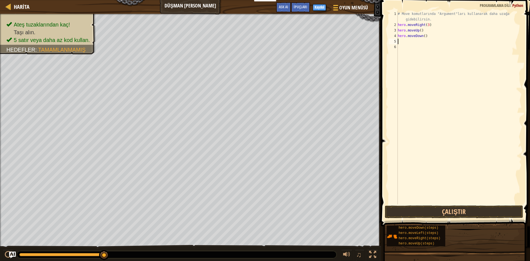
click at [426, 36] on div "# Move komutlarında "Argument"ları kullanarak daha uzağa gidebilirsin. hero . m…" at bounding box center [459, 116] width 125 height 210
type textarea "h"
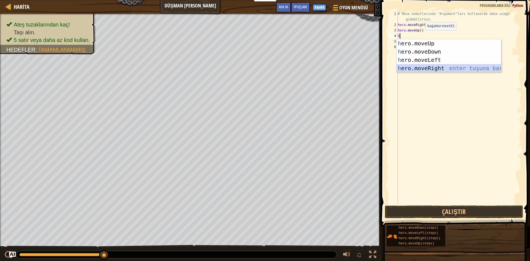
click at [427, 69] on div "h ero.moveUp enter tuşuna bas h ero.moveDown enter tuşuna bas h ero.moveLeft en…" at bounding box center [449, 64] width 104 height 50
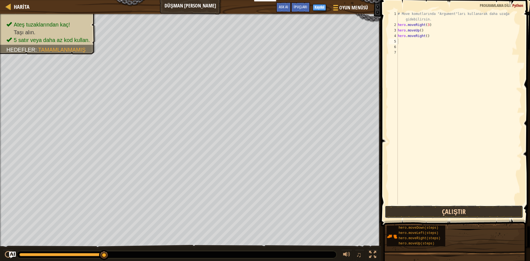
click at [416, 209] on button "Çalıştır" at bounding box center [454, 212] width 138 height 13
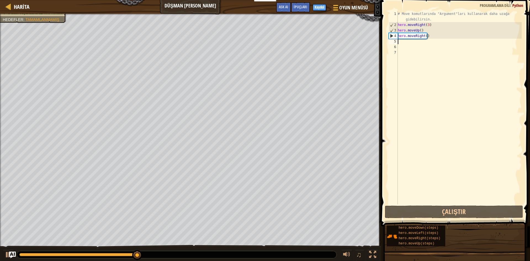
type textarea "h"
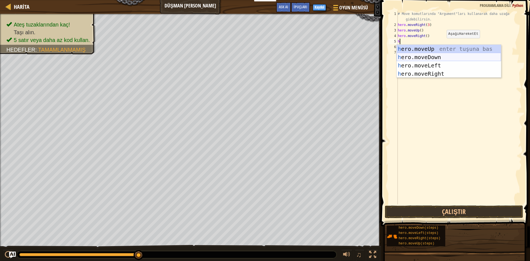
click at [424, 55] on div "h ero.moveUp enter tuşuna bas h ero.moveDown enter tuşuna bas h ero.moveLeft en…" at bounding box center [449, 70] width 104 height 50
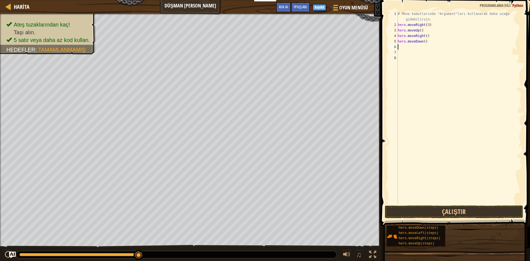
type textarea "h"
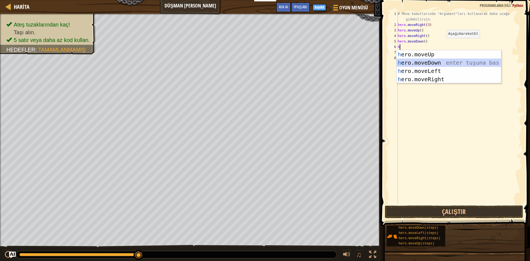
click at [414, 64] on div "h ero.moveUp enter tuşuna bas h ero.moveDown enter tuşuna bas h ero.moveLeft en…" at bounding box center [449, 75] width 104 height 50
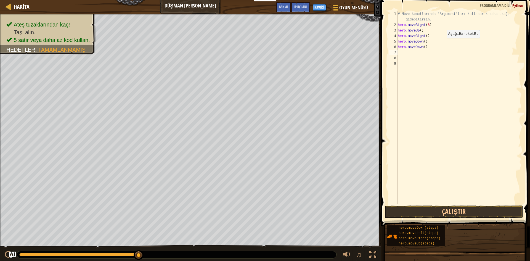
type textarea "h"
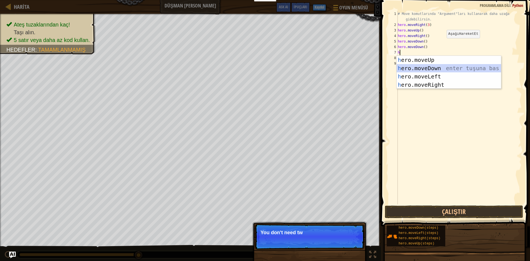
click at [414, 68] on div "h ero.moveUp enter tuşuna bas h ero.moveDown enter tuşuna bas h ero.moveLeft en…" at bounding box center [449, 81] width 104 height 50
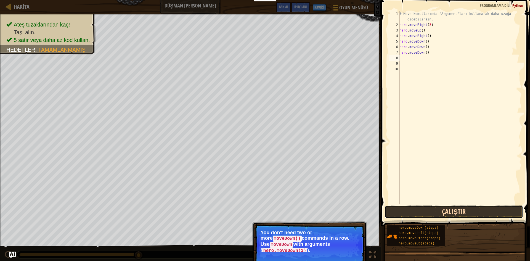
drag, startPoint x: 392, startPoint y: 207, endPoint x: 389, endPoint y: 206, distance: 3.1
click at [391, 207] on button "Çalıştır" at bounding box center [454, 212] width 138 height 13
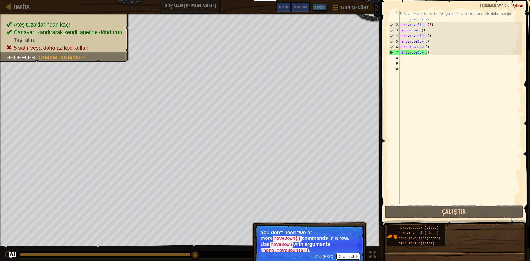
click at [350, 253] on button "Devam et" at bounding box center [348, 256] width 24 height 7
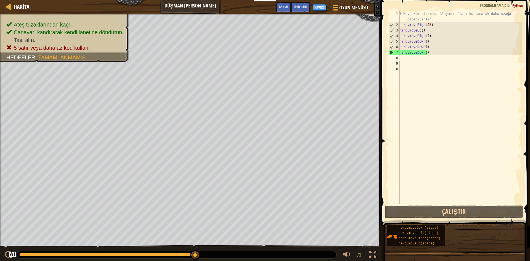
type textarea "h"
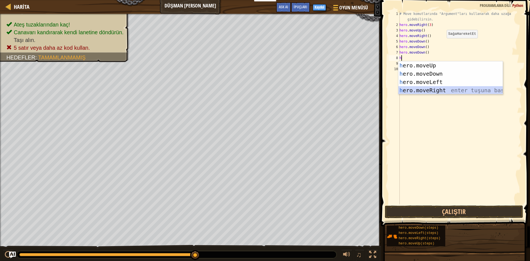
click at [415, 88] on div "h ero.moveUp enter tuşuna bas h ero.moveDown enter tuşuna bas h ero.moveLeft en…" at bounding box center [451, 86] width 104 height 50
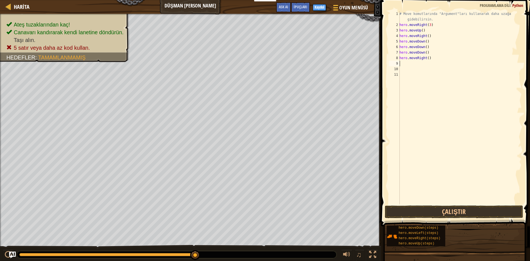
type textarea "h"
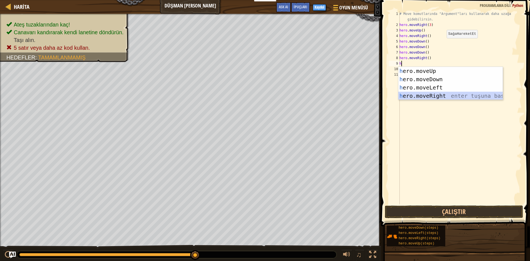
click at [406, 95] on div "h ero.moveUp enter tuşuna bas h ero.moveDown enter tuşuna bas h ero.moveLeft en…" at bounding box center [451, 92] width 104 height 50
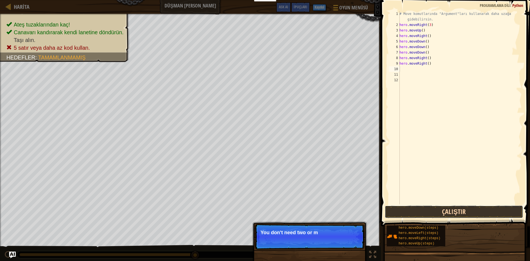
click at [419, 212] on button "Çalıştır" at bounding box center [454, 212] width 138 height 13
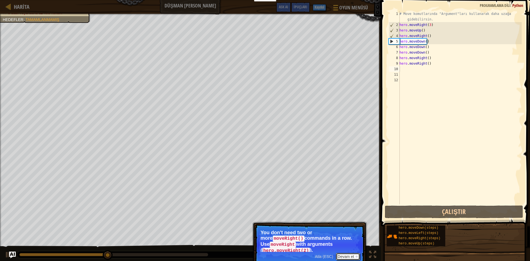
click at [345, 253] on button "Devam et" at bounding box center [348, 256] width 24 height 7
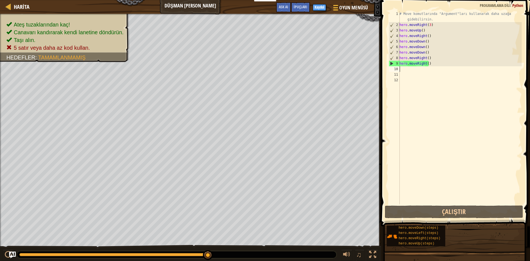
click at [412, 66] on div "Harita Düşman Madeni Oyun Menüsü Bitti Kaydol İpuçları Ask AI 1 ההההההההההההההה…" at bounding box center [265, 130] width 530 height 261
click at [433, 67] on div "# Move komutlarında "Argument"ları kullanarak daha uzağa gidebilirsin. hero . m…" at bounding box center [460, 116] width 123 height 210
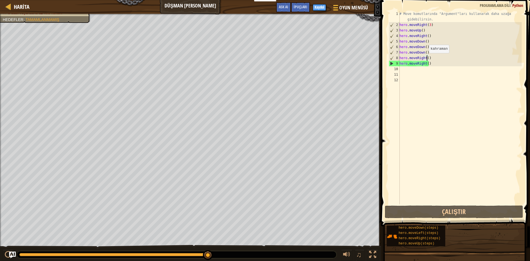
click at [426, 59] on div "# Move komutlarında "Argument"ları kullanarak daha uzağa gidebilirsin. hero . m…" at bounding box center [460, 116] width 123 height 210
type textarea "hero.moveRight(2)"
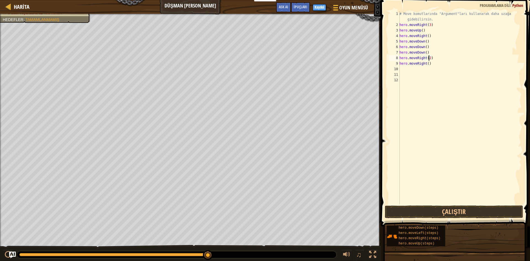
click at [426, 68] on div "# Move komutlarında "Argument"ları kullanarak daha uzağa gidebilirsin. hero . m…" at bounding box center [460, 116] width 123 height 210
click at [429, 62] on div "# Move komutlarında "Argument"ları kullanarak daha uzağa gidebilirsin. hero . m…" at bounding box center [460, 116] width 123 height 210
type textarea "h"
click at [425, 41] on div "# Move komutlarında "Argument"ları kullanarak daha uzağa gidebilirsin. hero . m…" at bounding box center [460, 116] width 123 height 210
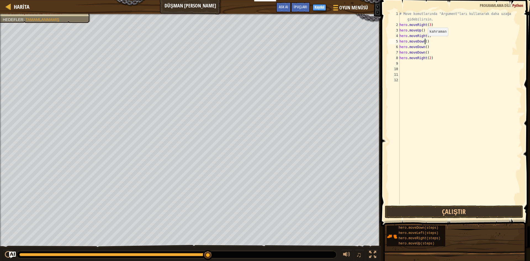
click at [425, 42] on div "# Move komutlarında "Argument"ları kullanarak daha uzağa gidebilirsin. hero . m…" at bounding box center [460, 116] width 123 height 210
click at [428, 49] on div "# Move komutlarında "Argument"ları kullanarak daha uzağa gidebilirsin. hero . m…" at bounding box center [460, 116] width 123 height 210
click at [428, 52] on div "# Move komutlarında "Argument"ları kullanarak daha uzağa gidebilirsin. hero . m…" at bounding box center [460, 116] width 123 height 210
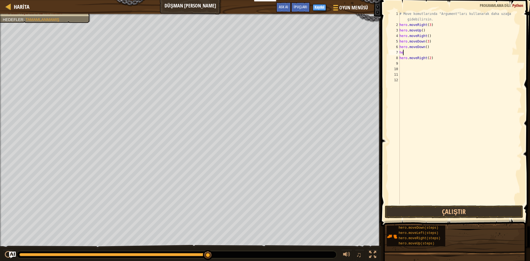
type textarea "h"
click at [428, 48] on div "# Move komutlarında "Argument"ları kullanarak daha uzağa gidebilirsin. hero . m…" at bounding box center [460, 116] width 123 height 210
type textarea "h"
click at [468, 212] on button "Çalıştır" at bounding box center [454, 212] width 138 height 13
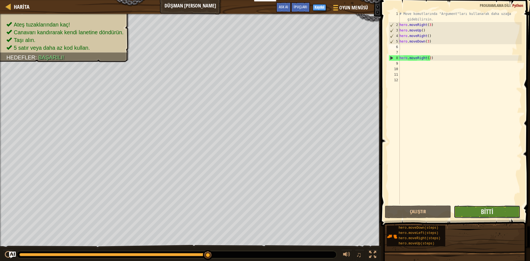
click at [504, 210] on button "Bitti" at bounding box center [487, 212] width 66 height 13
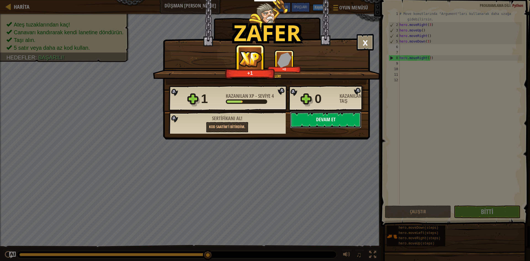
click at [328, 119] on button "Devam et" at bounding box center [325, 120] width 71 height 17
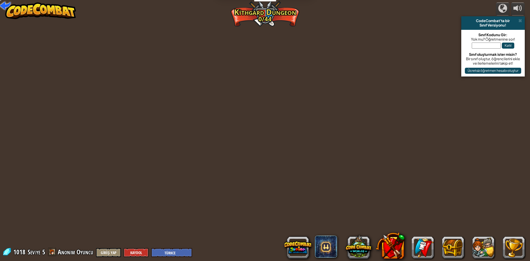
select select "tr"
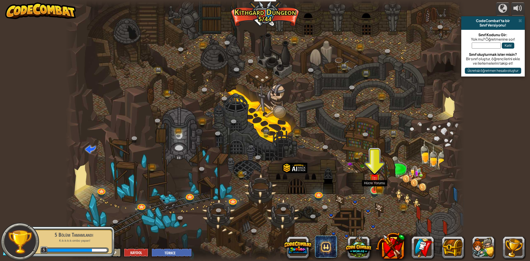
click at [373, 183] on img at bounding box center [375, 179] width 6 height 6
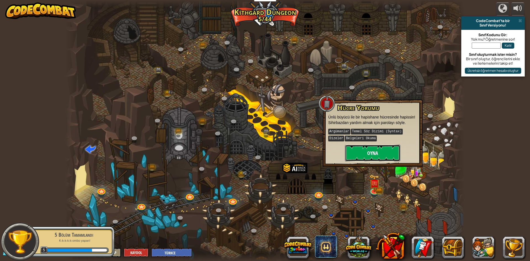
click at [376, 155] on button "Oyna" at bounding box center [372, 153] width 55 height 17
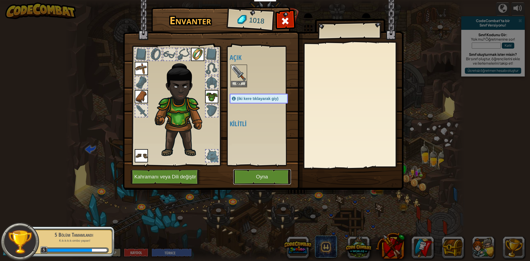
click at [269, 177] on button "Oyna" at bounding box center [262, 176] width 58 height 15
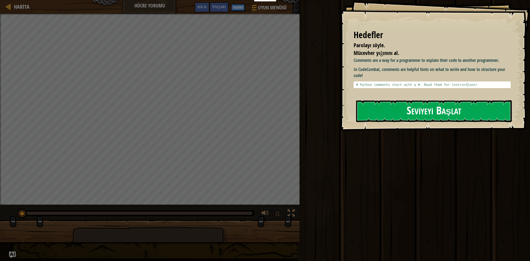
click at [384, 111] on button "Seviyeyi Başlat" at bounding box center [434, 111] width 156 height 22
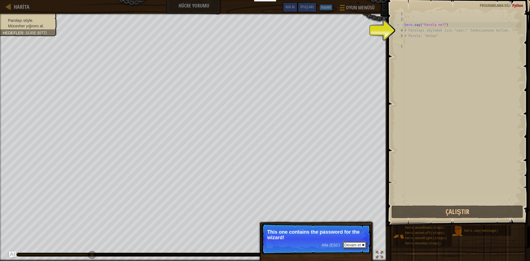
click at [349, 245] on button "Devam et" at bounding box center [355, 244] width 24 height 7
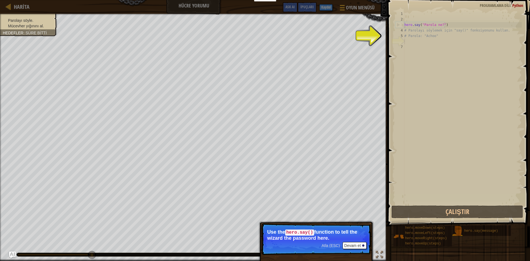
click at [446, 38] on div "Harita Hücre Yorumu Oyun Menüsü Bitti Kaydol İpuçları Ask AI 1 הההההההההההההההה…" at bounding box center [265, 130] width 530 height 261
click at [353, 244] on button "Devam et" at bounding box center [355, 245] width 24 height 7
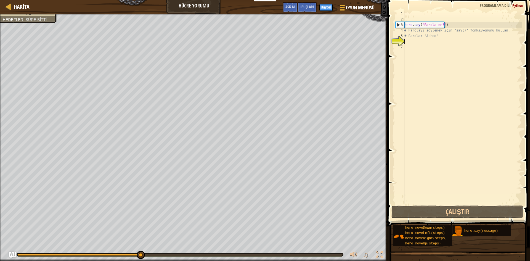
click at [402, 36] on div "5" at bounding box center [400, 36] width 9 height 6
type textarea "# Parola: "Achoo""
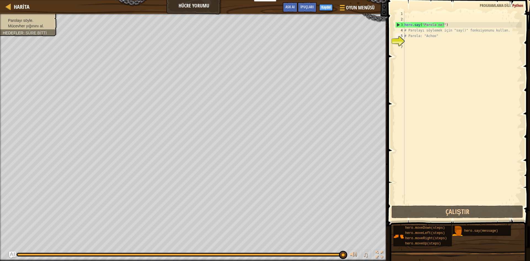
click at [40, 18] on ul "Parolayı söyle. Mücevher yığınını al." at bounding box center [29, 23] width 52 height 11
click at [438, 37] on div "hero . say ( "Parola ne?" ) # Parolayı söylemek için "say()" fonksiyonunu kulla…" at bounding box center [463, 113] width 119 height 204
click at [409, 43] on div "hero . say ( "Parola ne?" ) # Parolayı söylemek için "say()" fonksiyonunu kulla…" at bounding box center [463, 113] width 119 height 204
click at [405, 45] on div "hero . say ( "Parola ne?" ) # Parolayı söylemek için "say()" fonksiyonunu kulla…" at bounding box center [463, 113] width 119 height 204
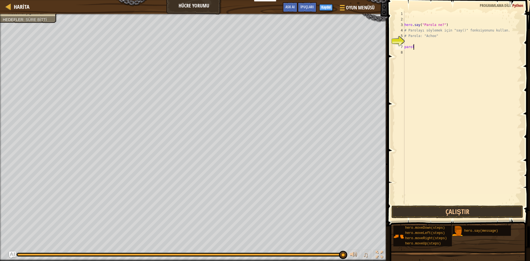
scroll to position [2, 1]
type textarea "p"
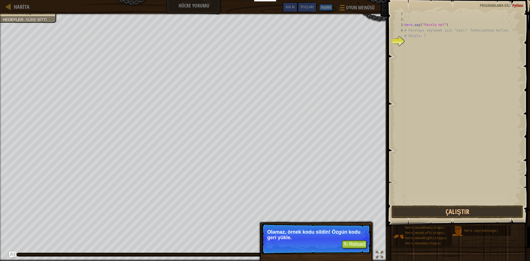
type textarea "# Parola: ""
click at [361, 245] on button "↻ Reload" at bounding box center [354, 244] width 25 height 8
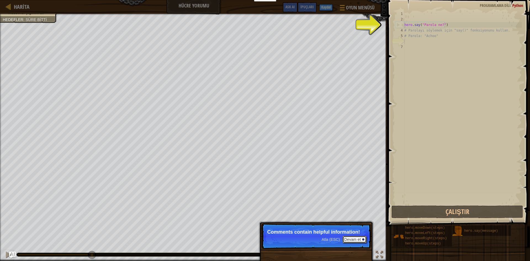
click at [357, 238] on button "Devam et" at bounding box center [355, 239] width 24 height 7
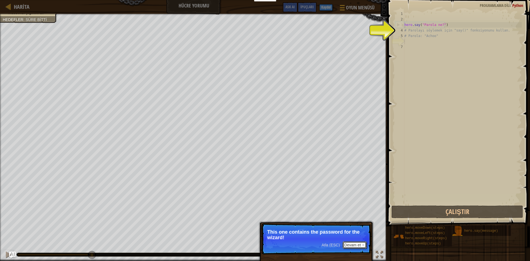
click at [358, 244] on button "Devam et" at bounding box center [355, 244] width 24 height 7
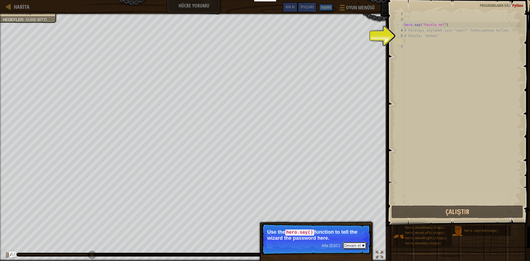
click at [360, 244] on button "Devam et" at bounding box center [355, 245] width 24 height 7
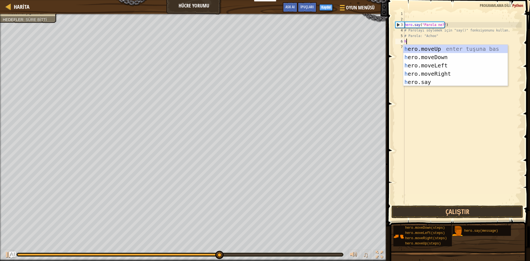
type textarea "hr"
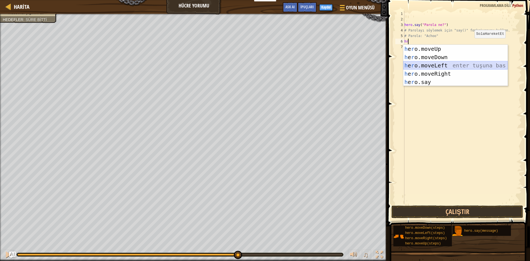
click at [465, 62] on div "h e r o.moveUp enter tuşuna bas h e r o.moveDown enter tuşuna bas h e r o.moveL…" at bounding box center [456, 74] width 104 height 58
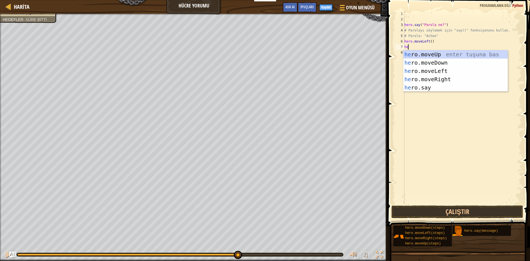
scroll to position [2, 0]
type textarea "hero"
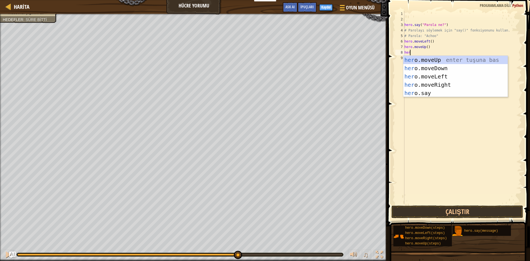
type textarea "hero"
click at [427, 83] on div "hero .moveUp enter tuşuna bas hero .moveDown enter tuşuna bas hero .moveLeft en…" at bounding box center [456, 85] width 104 height 58
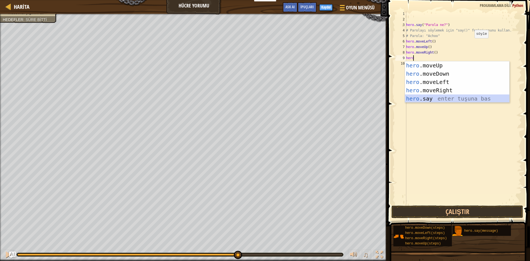
click at [427, 101] on div "hero .moveUp enter tuşuna bas hero .moveDown enter tuşuna bas hero .moveLeft en…" at bounding box center [457, 90] width 104 height 58
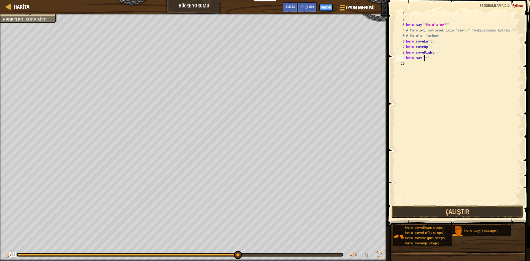
type textarea "hero.say(")"
type textarea "hero.say("Achoo")"
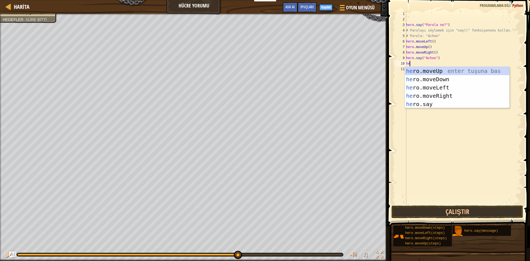
type textarea "her"
click at [440, 67] on div "her o.moveUp enter tuşuna bas her o.moveDown enter tuşuna bas her o.moveLeft en…" at bounding box center [457, 96] width 104 height 58
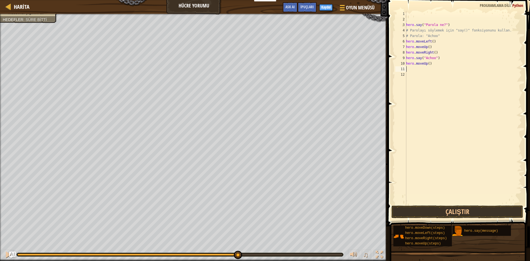
scroll to position [2, 0]
click at [470, 207] on button "Çalıştır" at bounding box center [458, 212] width 132 height 13
